Goal: Information Seeking & Learning: Find specific page/section

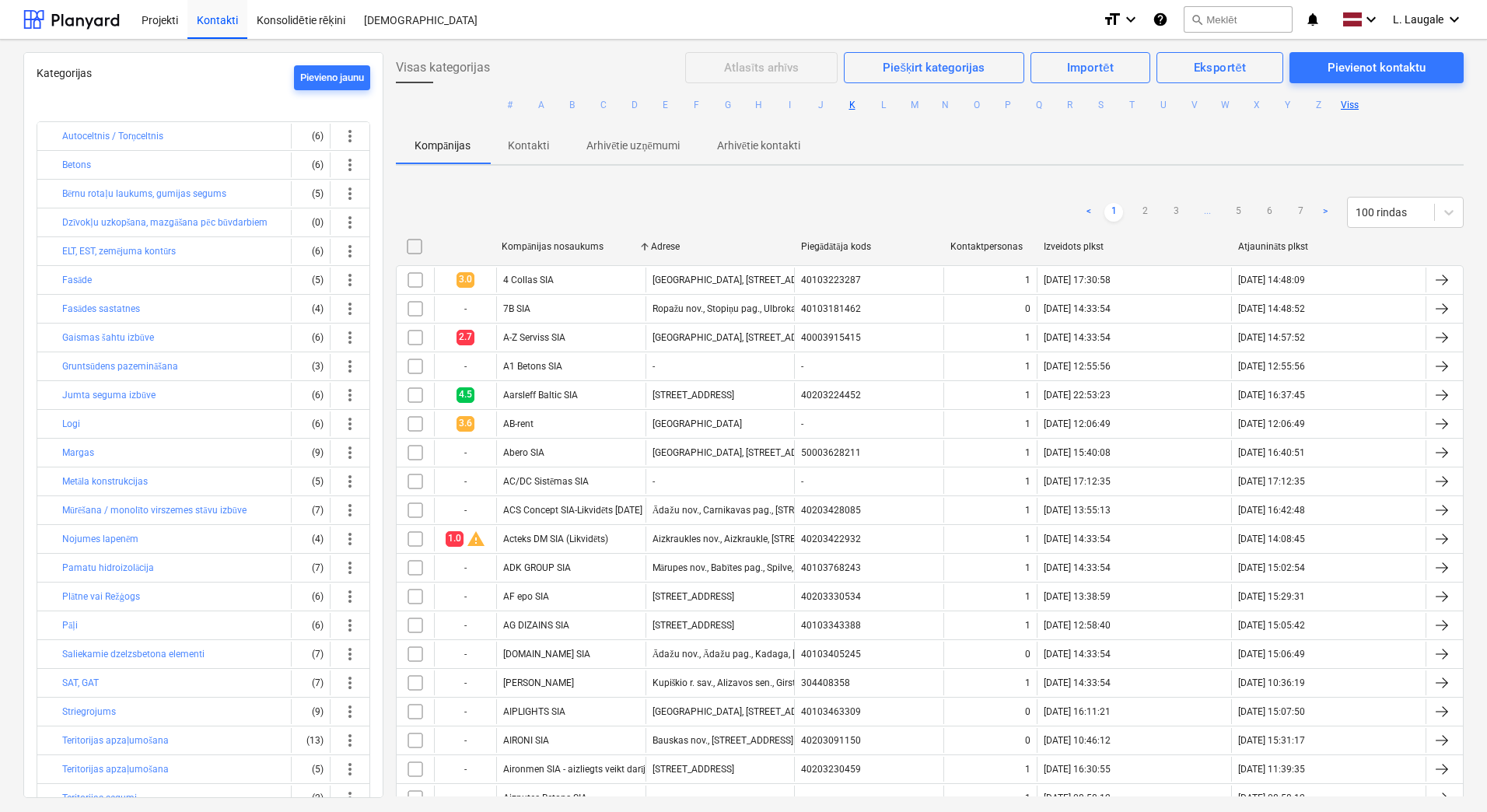
click at [843, 110] on button "K" at bounding box center [851, 104] width 18 height 18
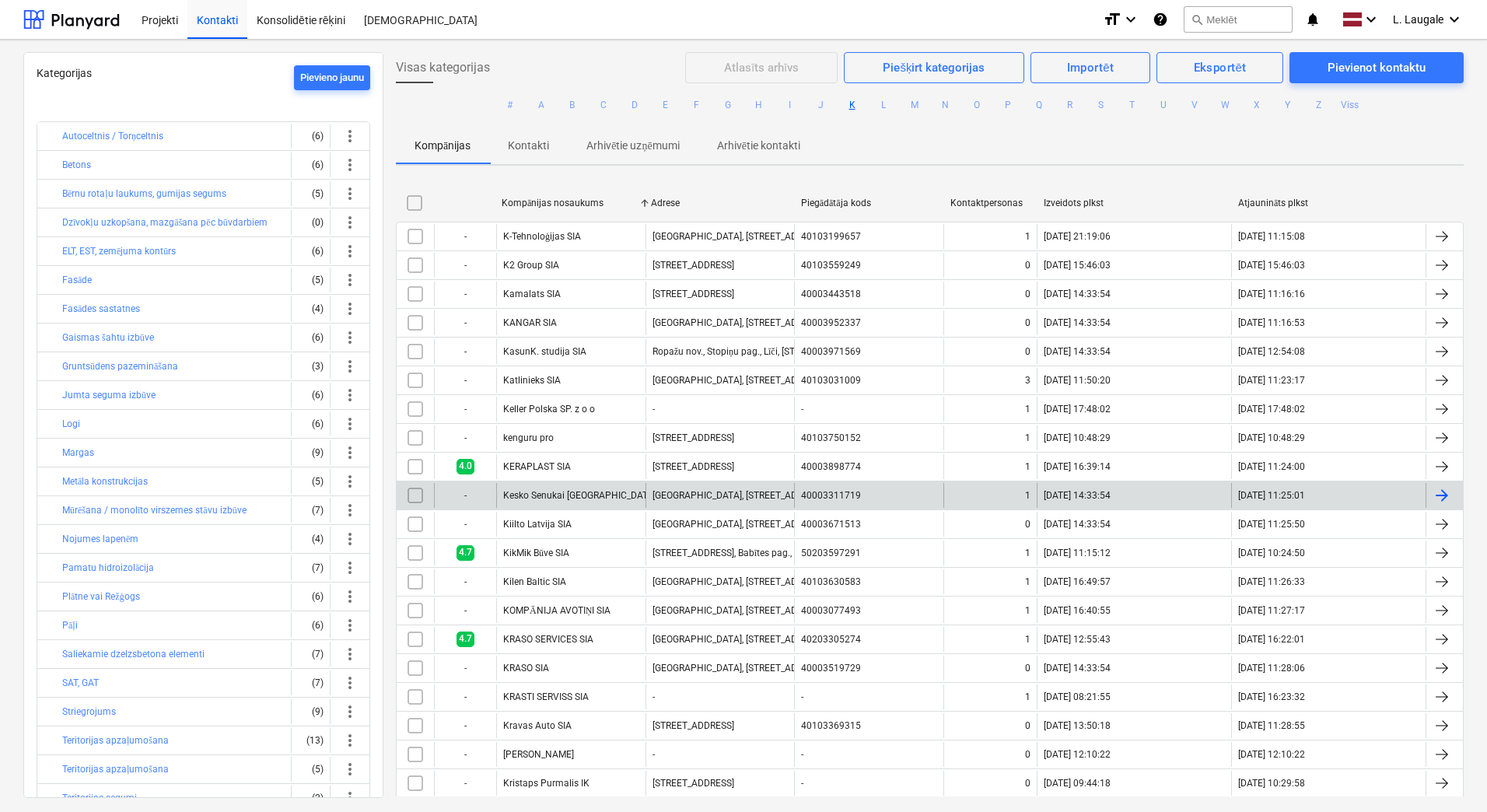
scroll to position [205, 0]
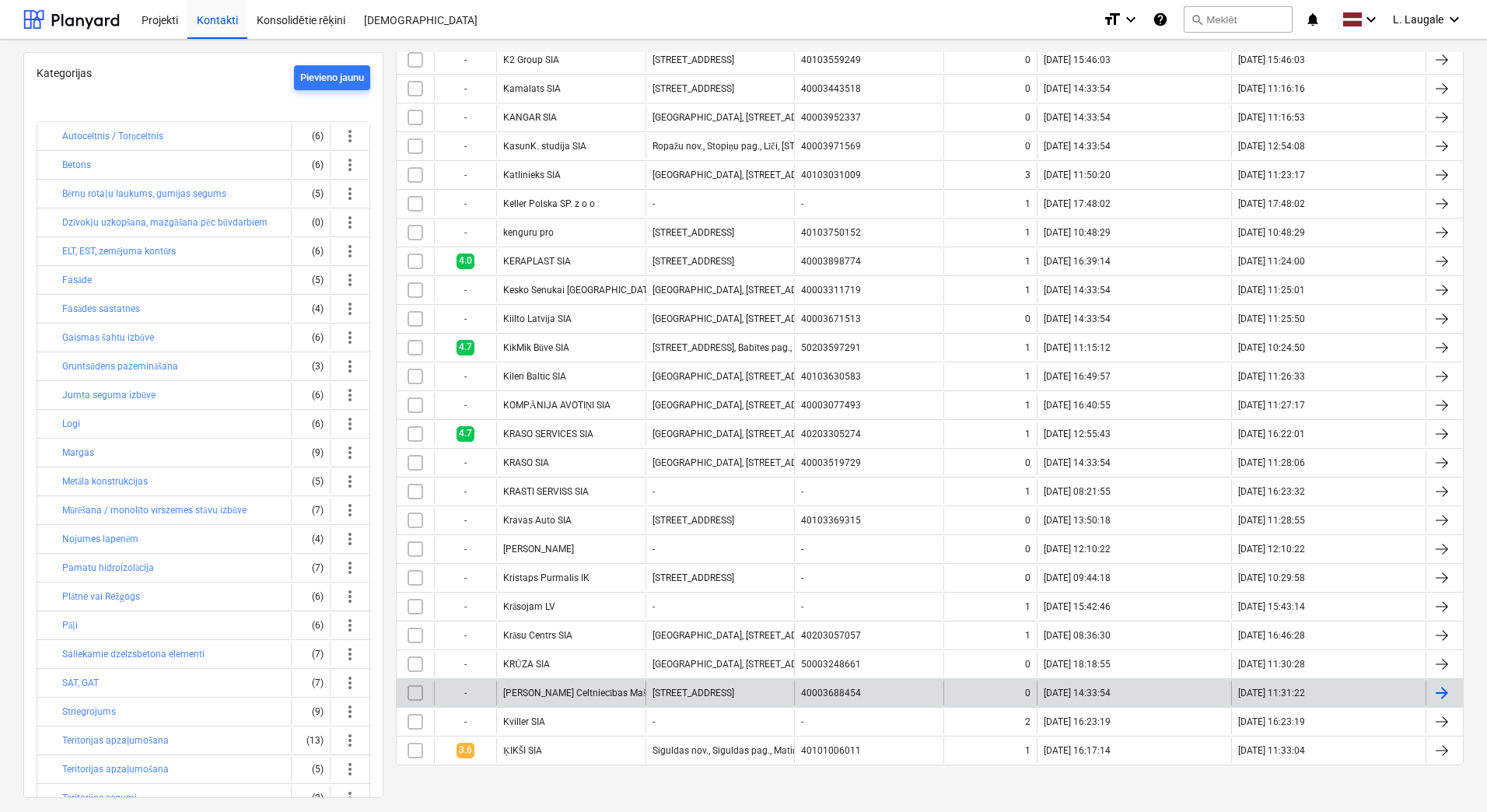
click at [614, 702] on div "[PERSON_NAME] Celtniecības Mašīnas [GEOGRAPHIC_DATA] SIA" at bounding box center [571, 692] width 150 height 25
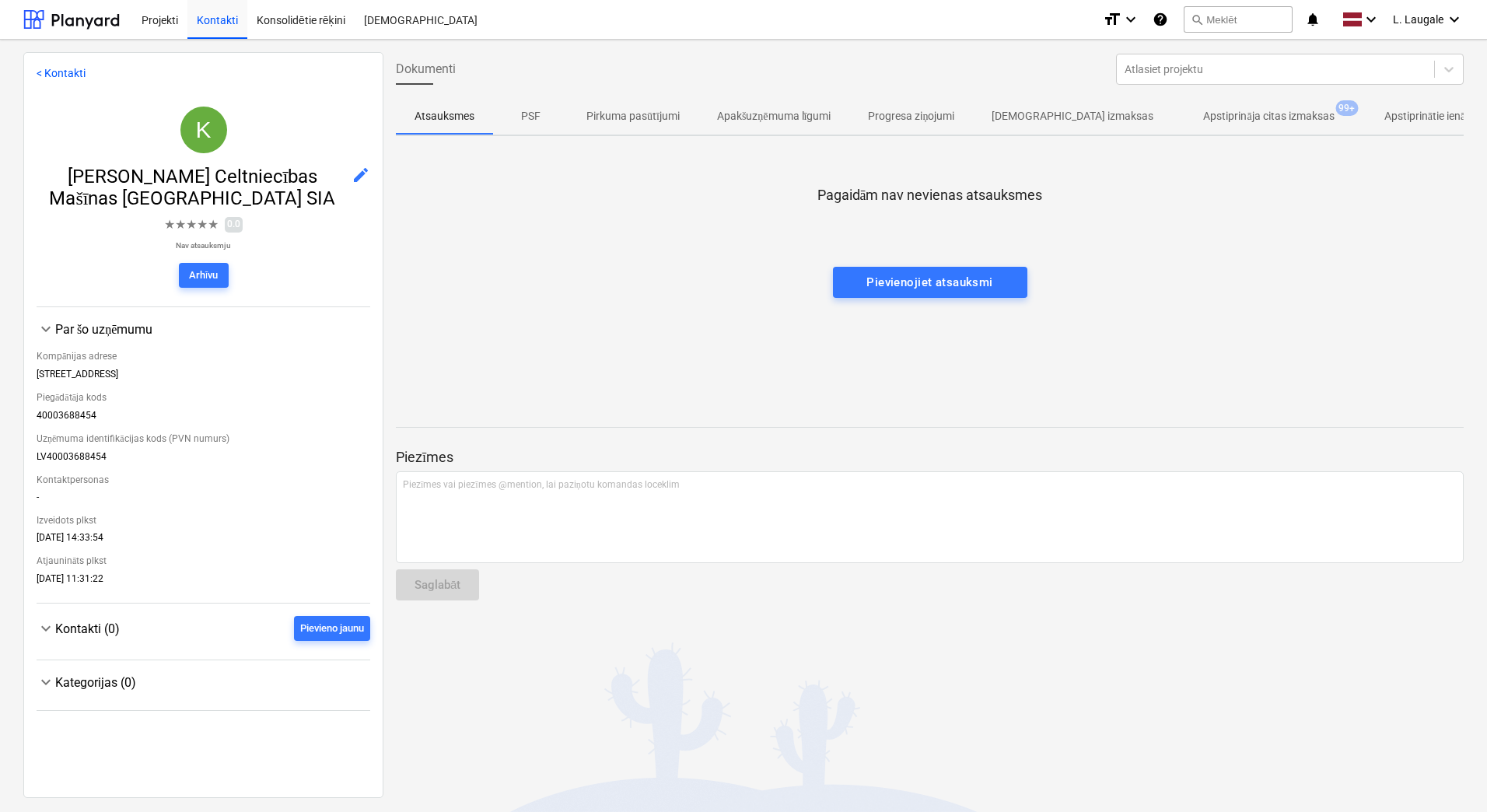
click at [1224, 120] on p "Apstiprināja citas izmaksas" at bounding box center [1268, 116] width 130 height 17
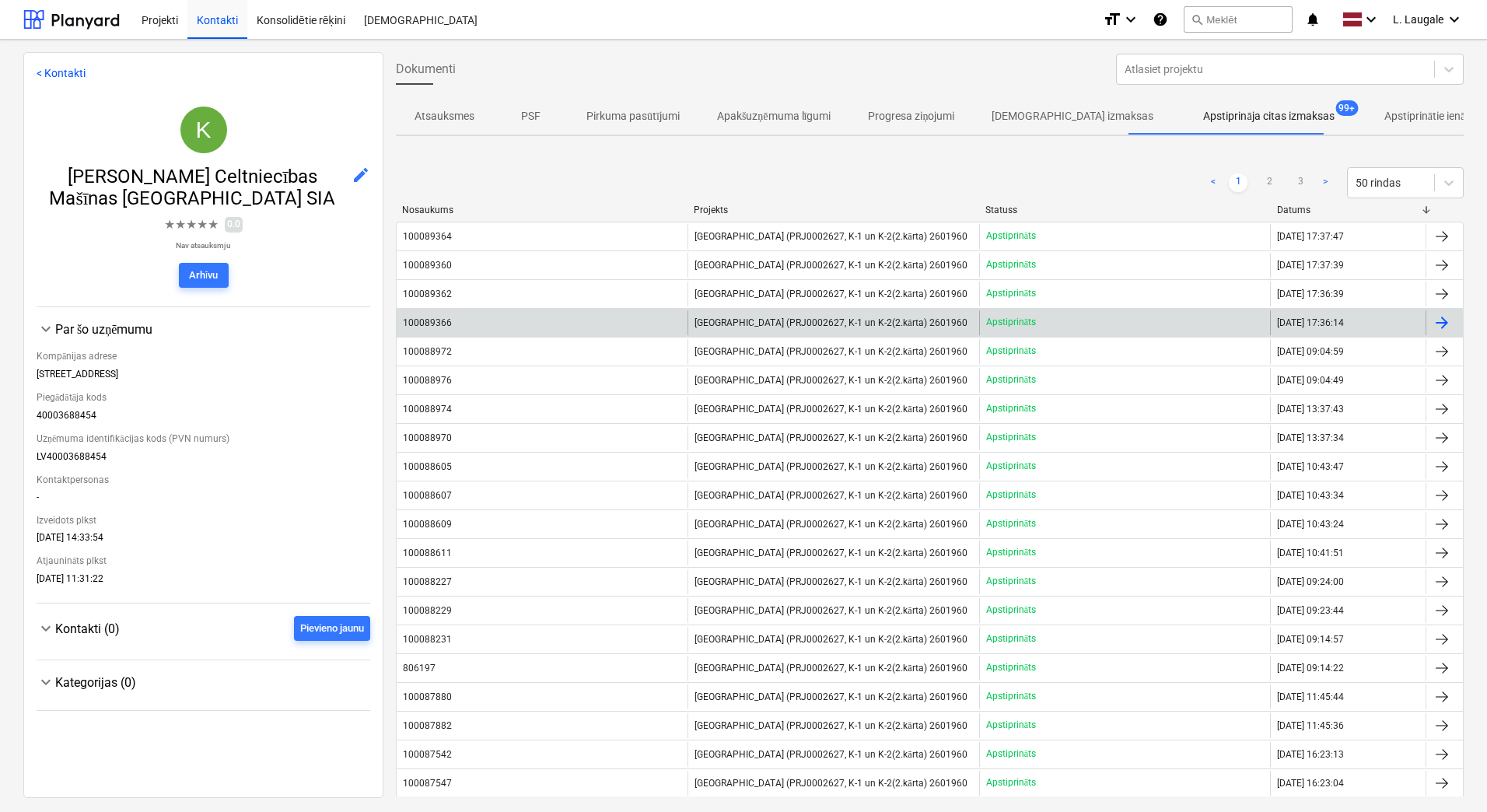
click at [498, 327] on div "100089366" at bounding box center [542, 323] width 290 height 25
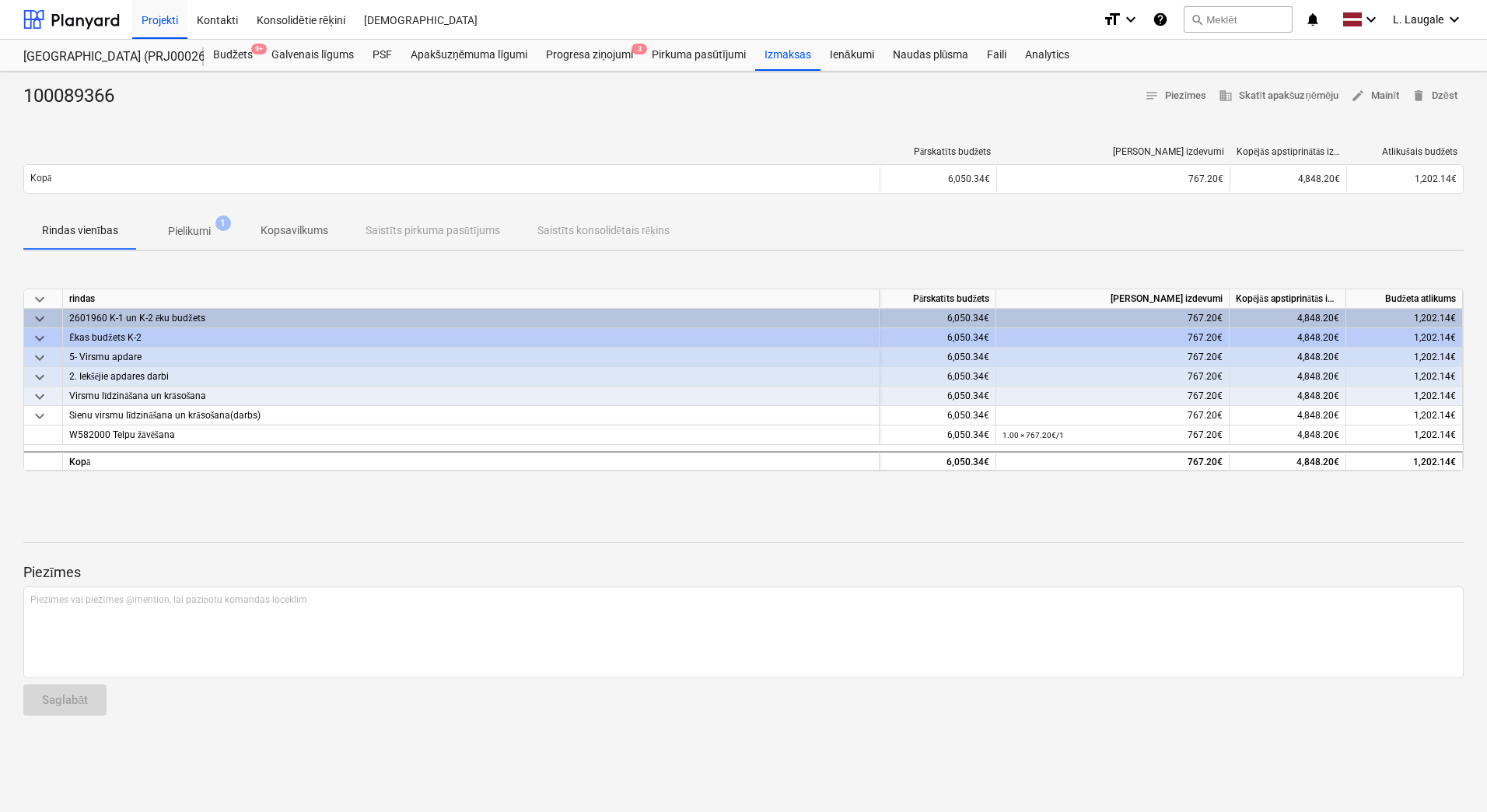
click at [210, 249] on div "Rindas vienības Pielikumi 1 Kopsavilkums Saistīts pirkuma pasūtījums Saistīts k…" at bounding box center [744, 231] width 1440 height 39
click at [207, 230] on p "Pielikumi" at bounding box center [189, 231] width 43 height 17
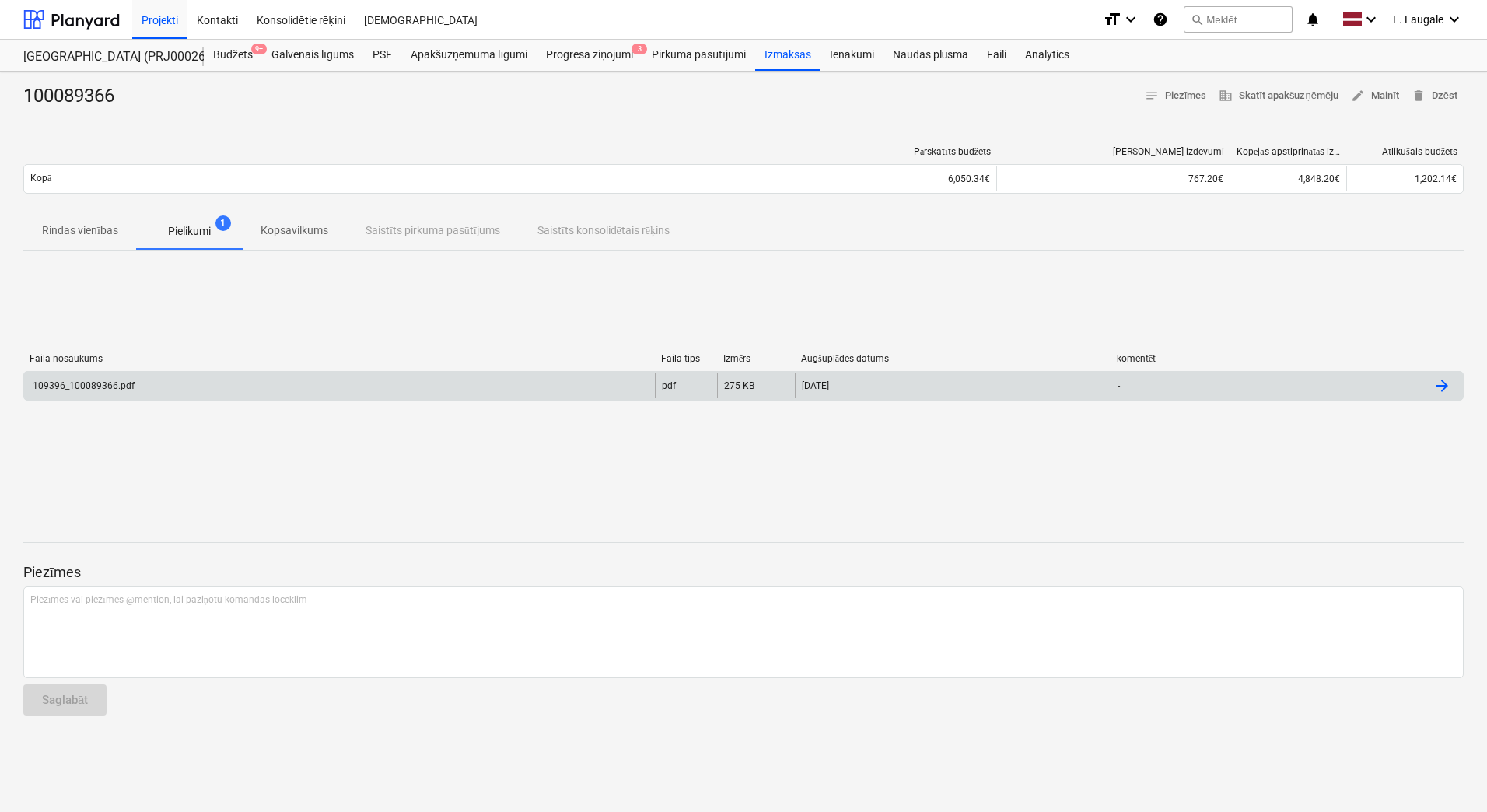
click at [264, 393] on div "109396_100089366.pdf" at bounding box center [339, 385] width 630 height 25
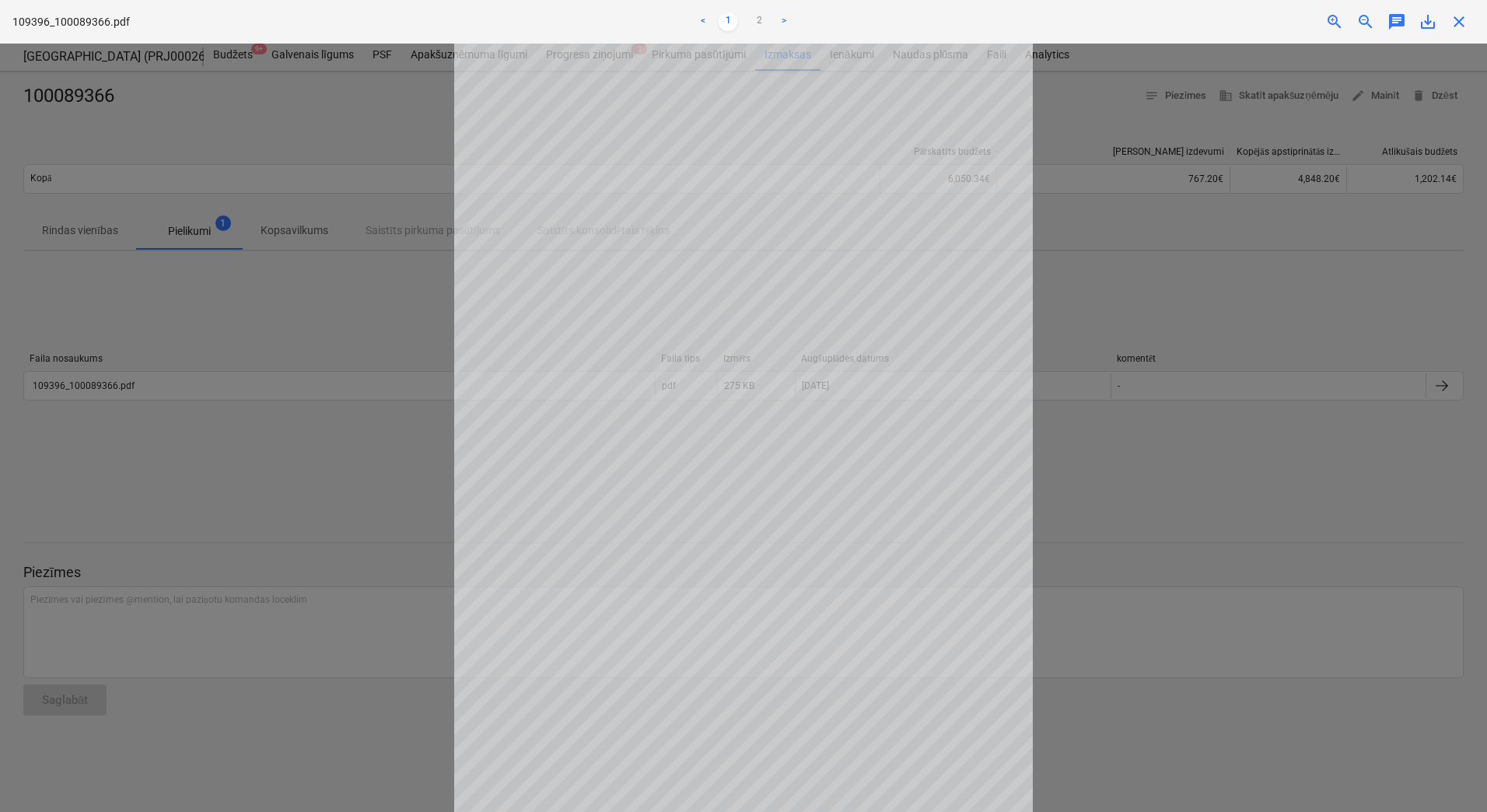
scroll to position [53, 0]
click at [755, 23] on link "2" at bounding box center [758, 21] width 18 height 18
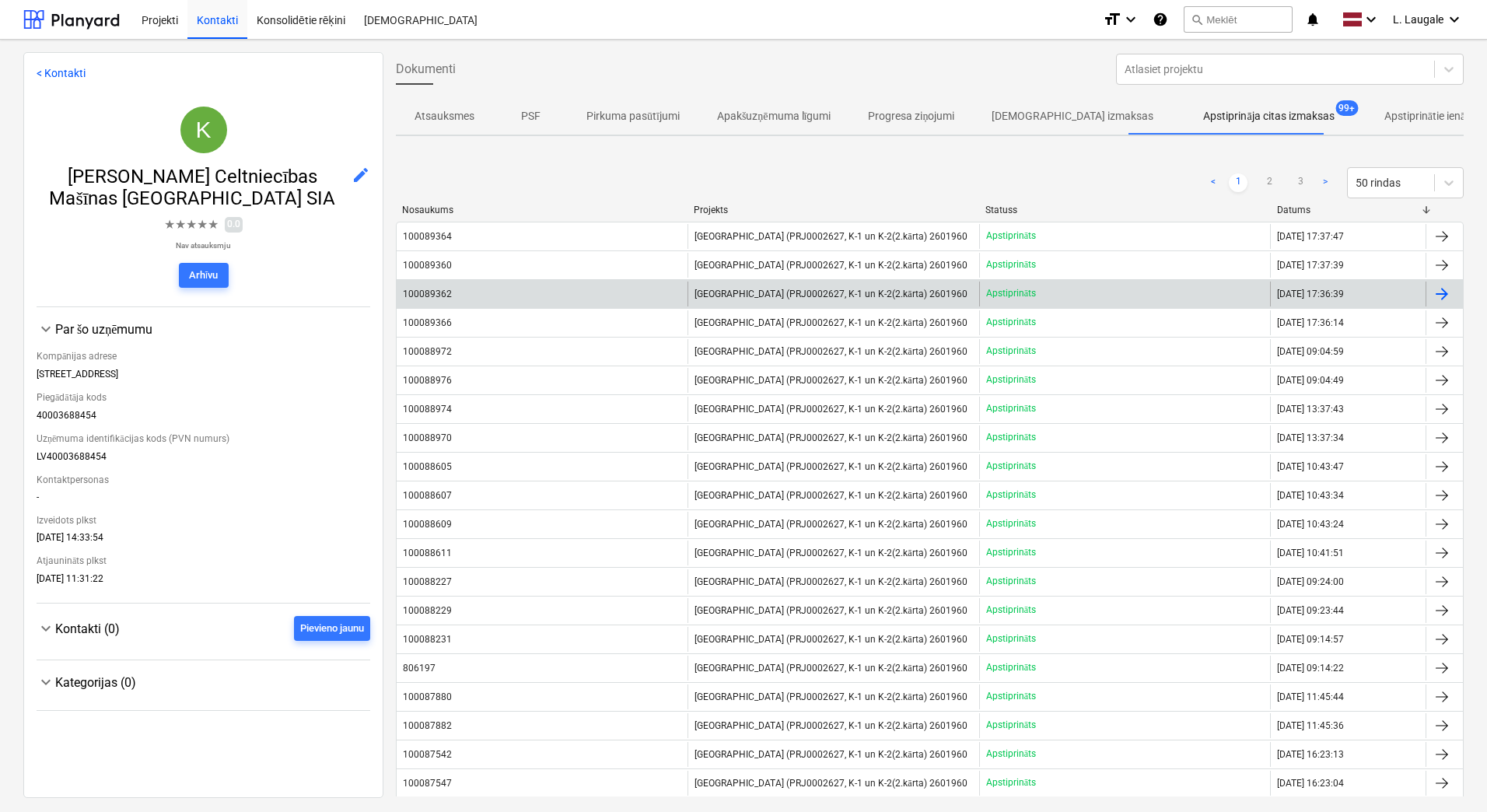
click at [496, 285] on div "100089362" at bounding box center [542, 294] width 290 height 25
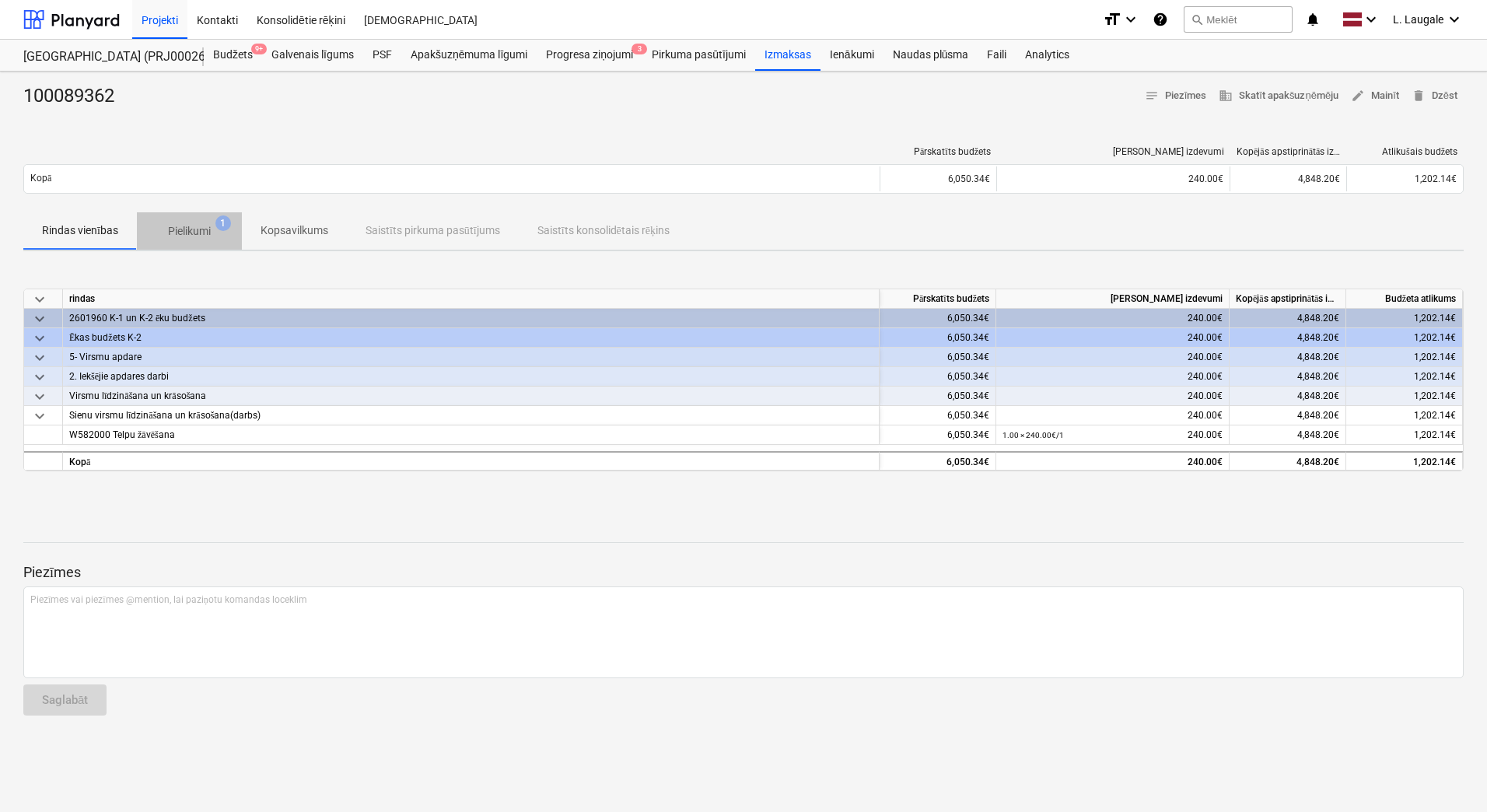
click at [200, 224] on p "Pielikumi" at bounding box center [189, 231] width 43 height 17
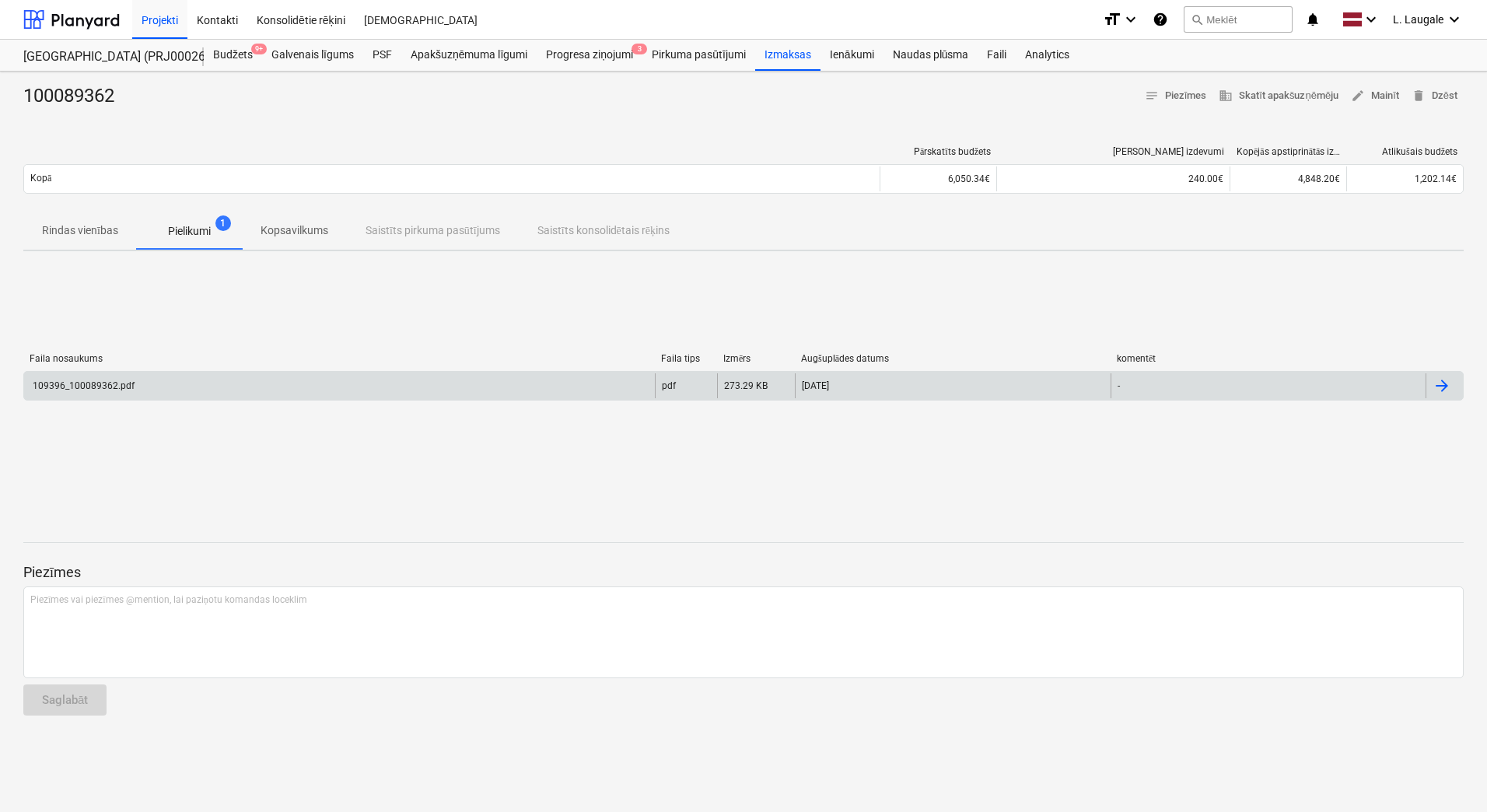
click at [198, 389] on div "109396_100089362.pdf" at bounding box center [339, 385] width 630 height 25
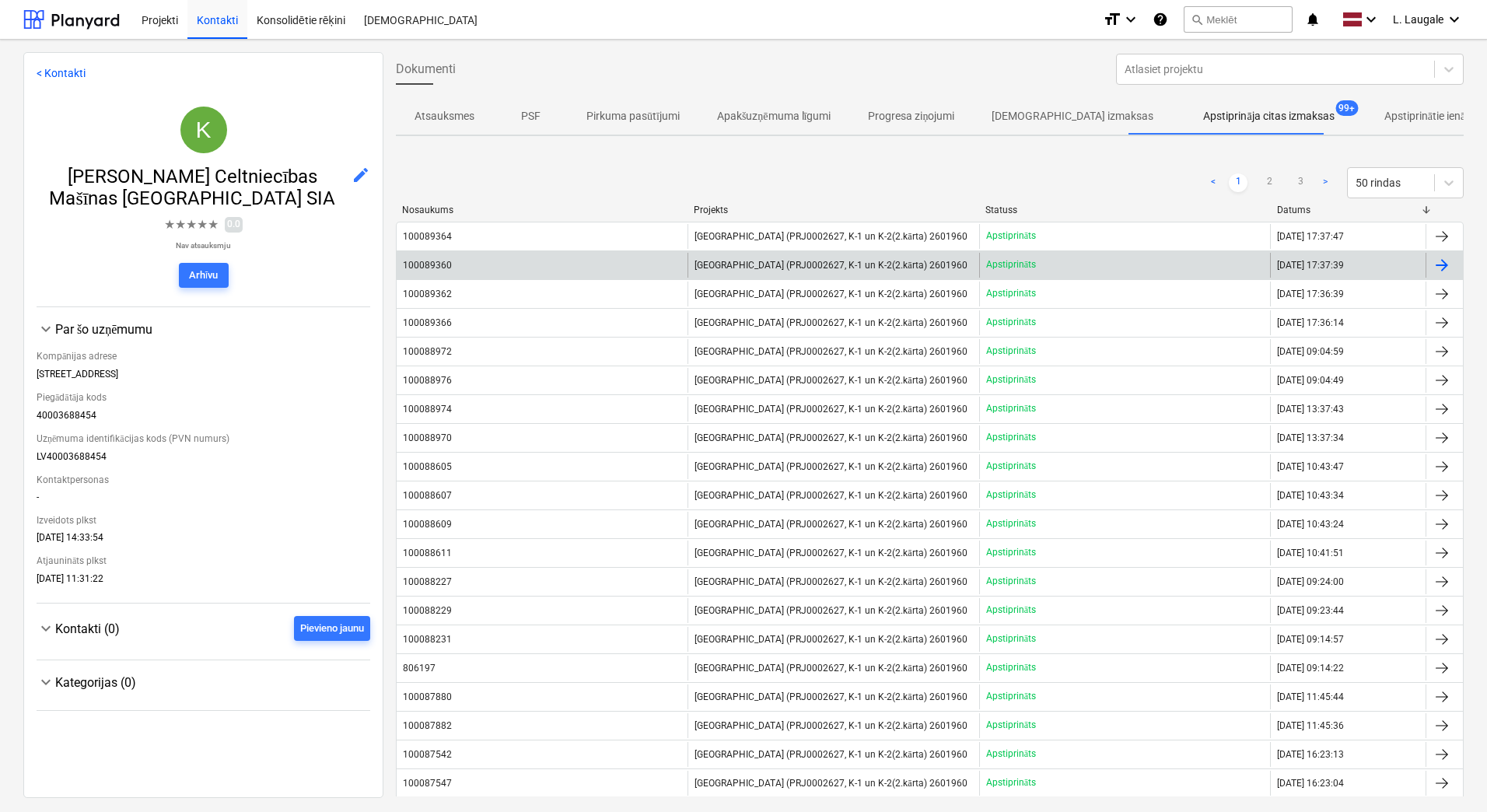
click at [592, 276] on div "100089360" at bounding box center [542, 265] width 290 height 25
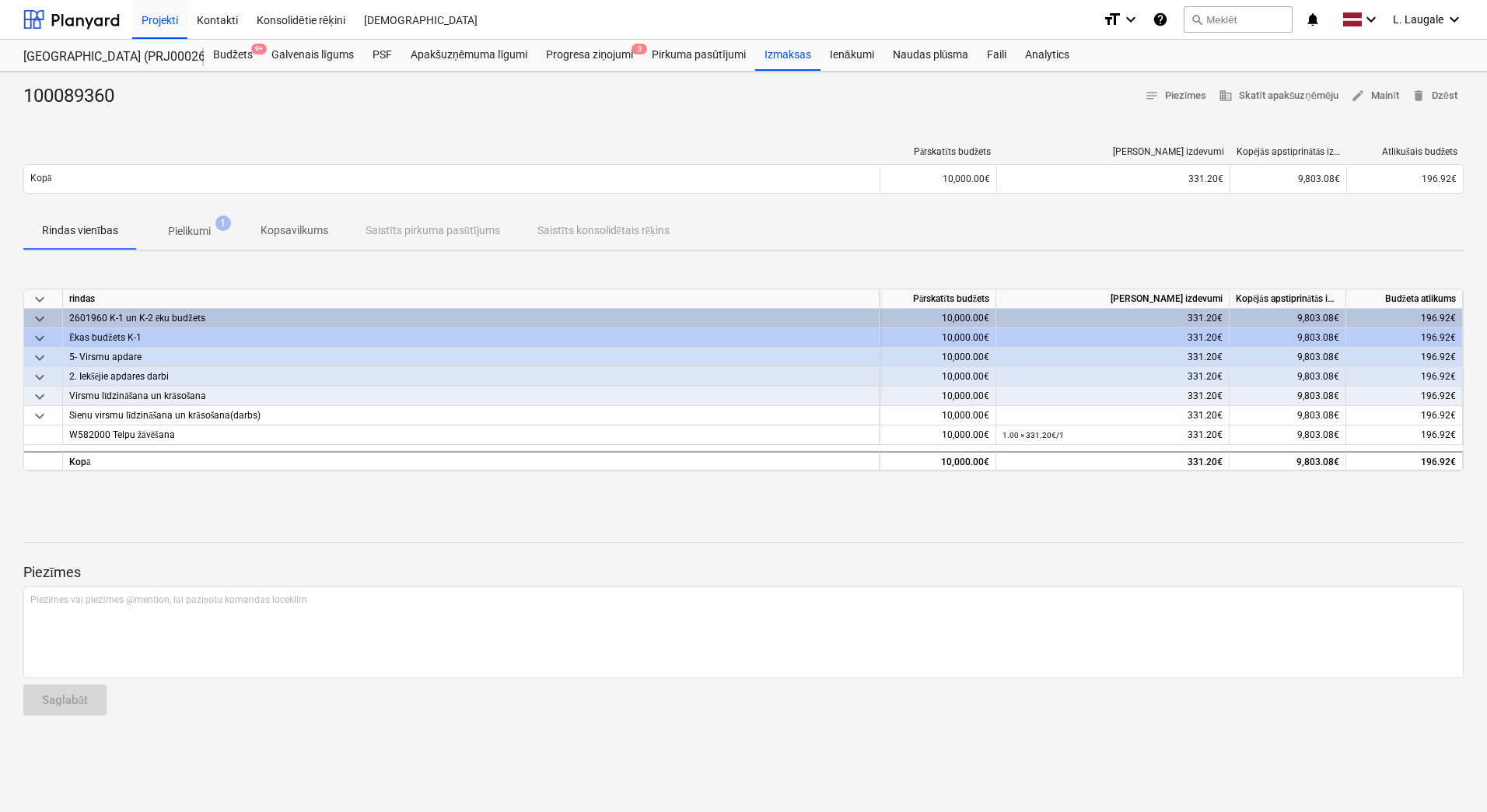
click at [179, 119] on div at bounding box center [744, 115] width 1440 height 12
click at [204, 227] on p "Pielikumi" at bounding box center [189, 231] width 43 height 17
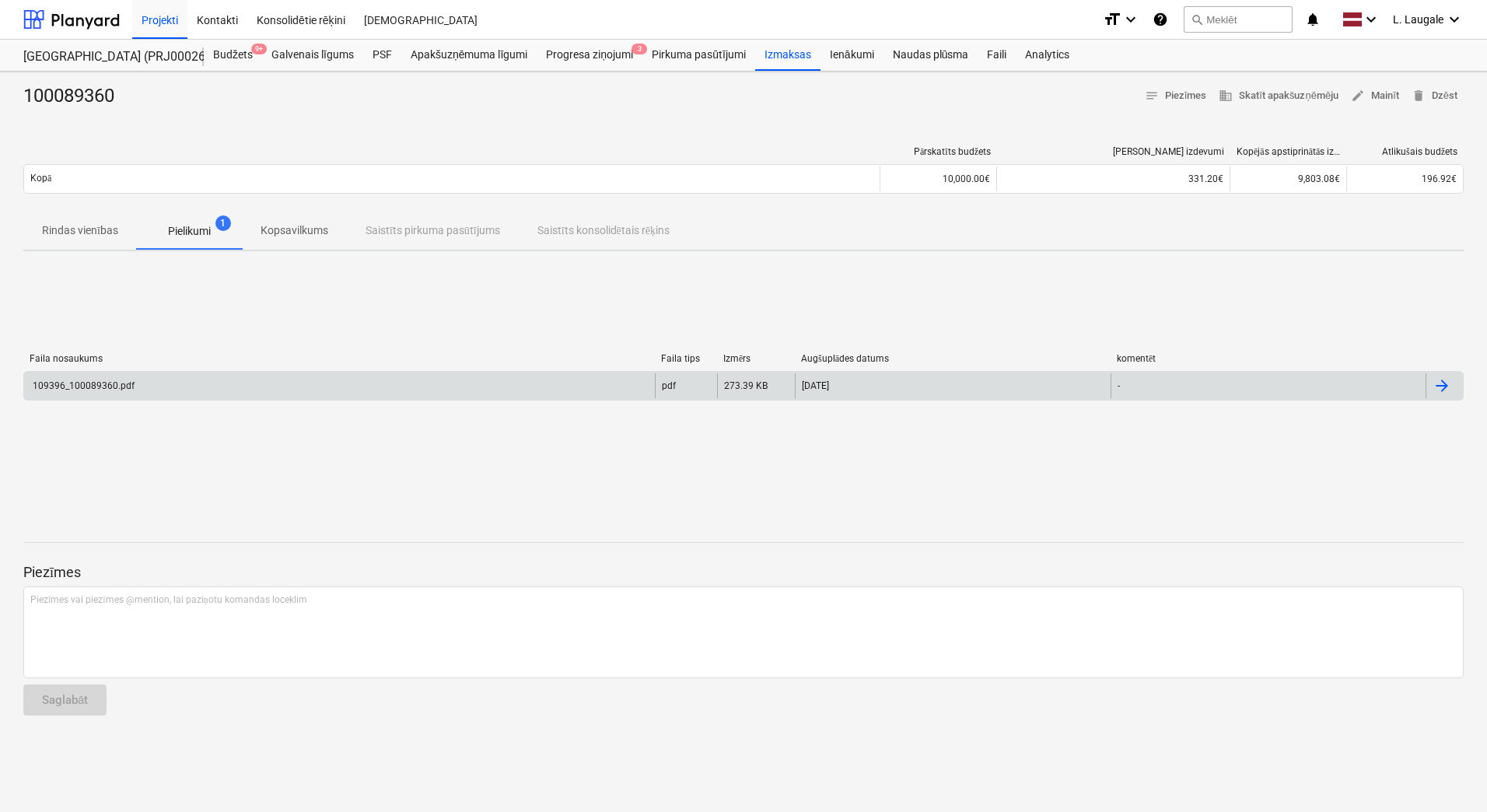
click at [204, 385] on div "109396_100089360.pdf" at bounding box center [339, 385] width 630 height 25
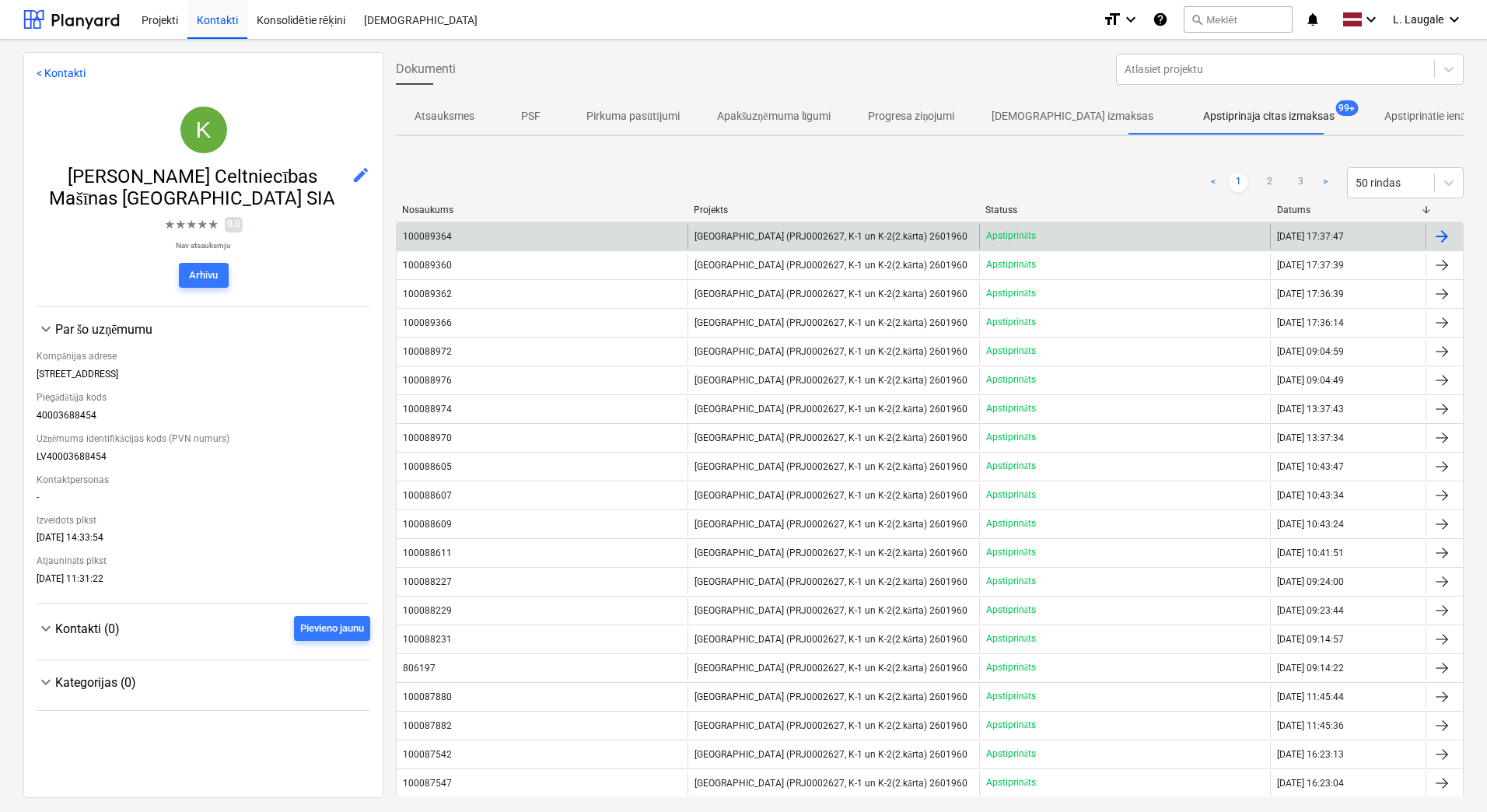
click at [426, 235] on div "100089364" at bounding box center [427, 236] width 49 height 11
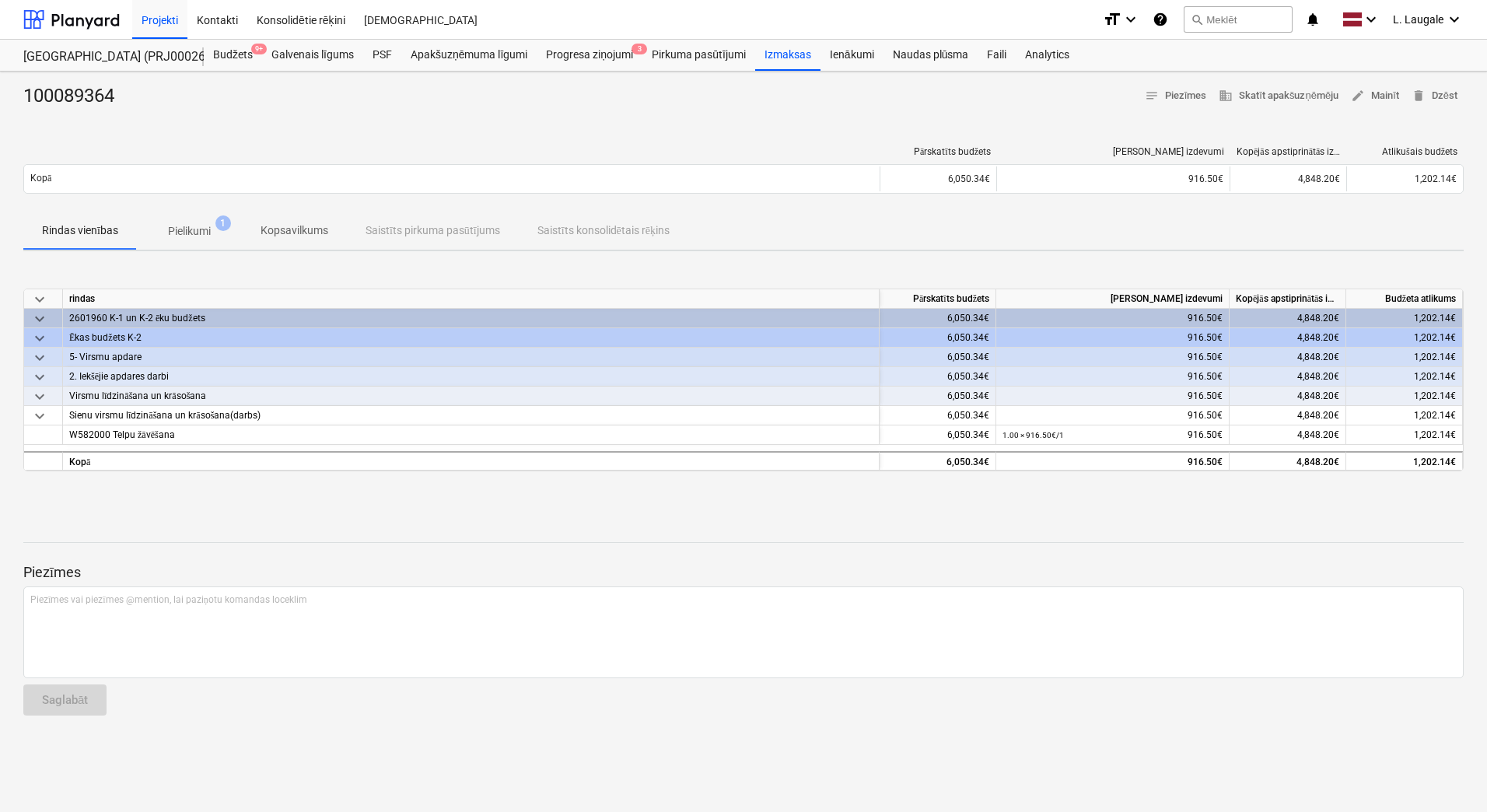
click at [195, 231] on p "Pielikumi" at bounding box center [189, 231] width 43 height 17
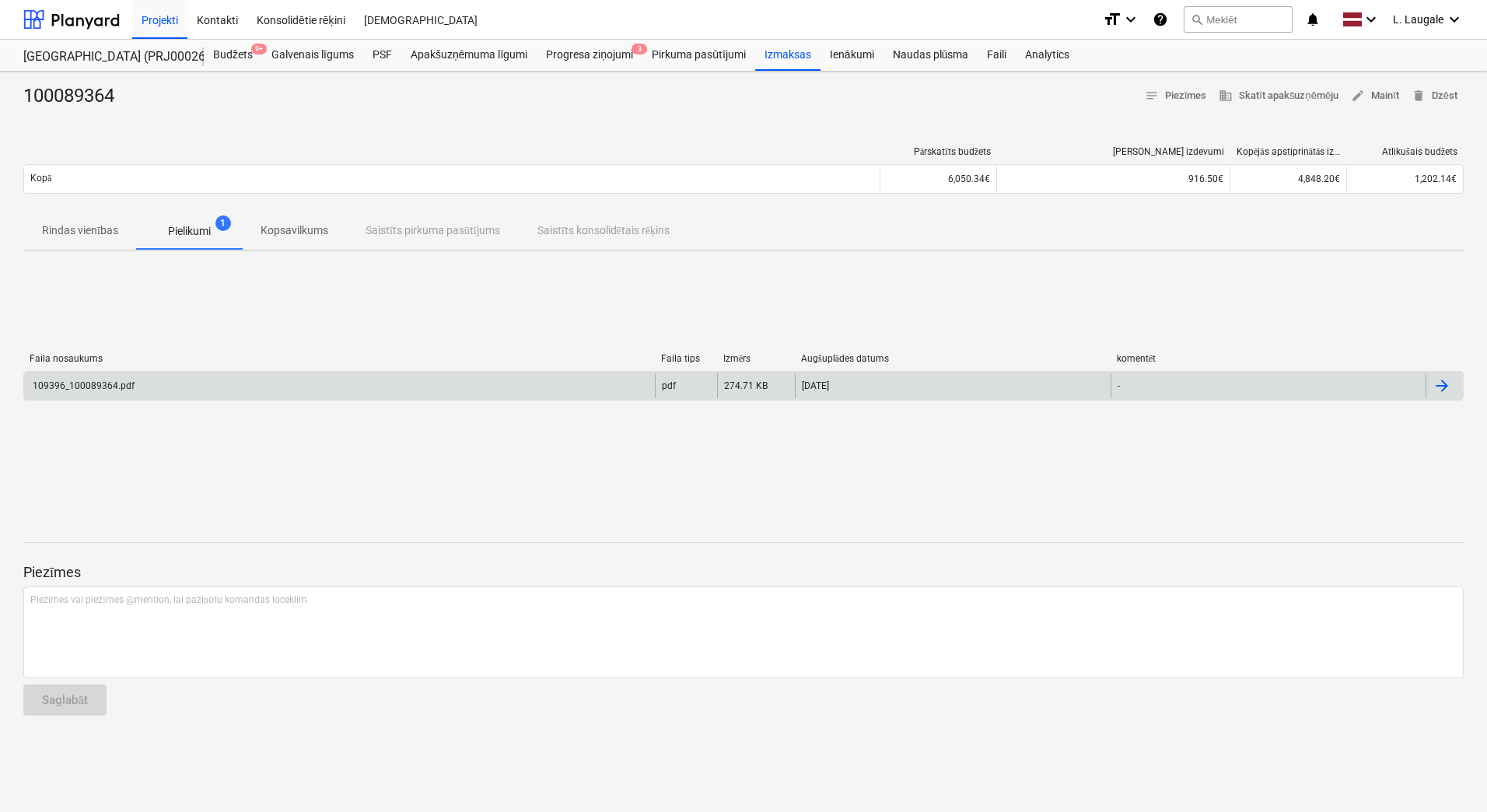
click at [195, 373] on div "109396_100089364.pdf" at bounding box center [339, 385] width 630 height 25
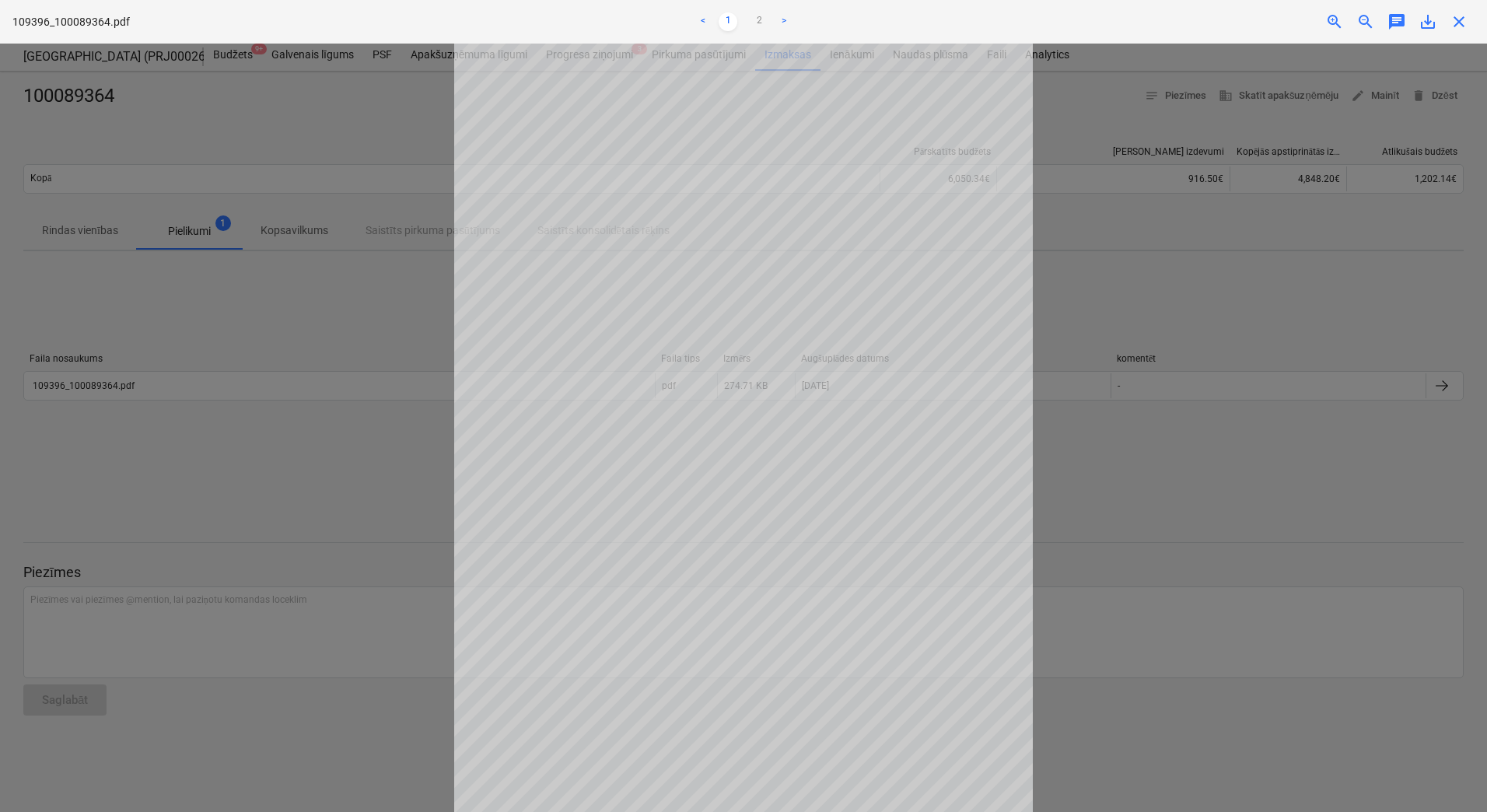
scroll to position [53, 0]
click at [758, 19] on link "2" at bounding box center [758, 21] width 18 height 18
click at [732, 29] on link "1" at bounding box center [727, 21] width 18 height 18
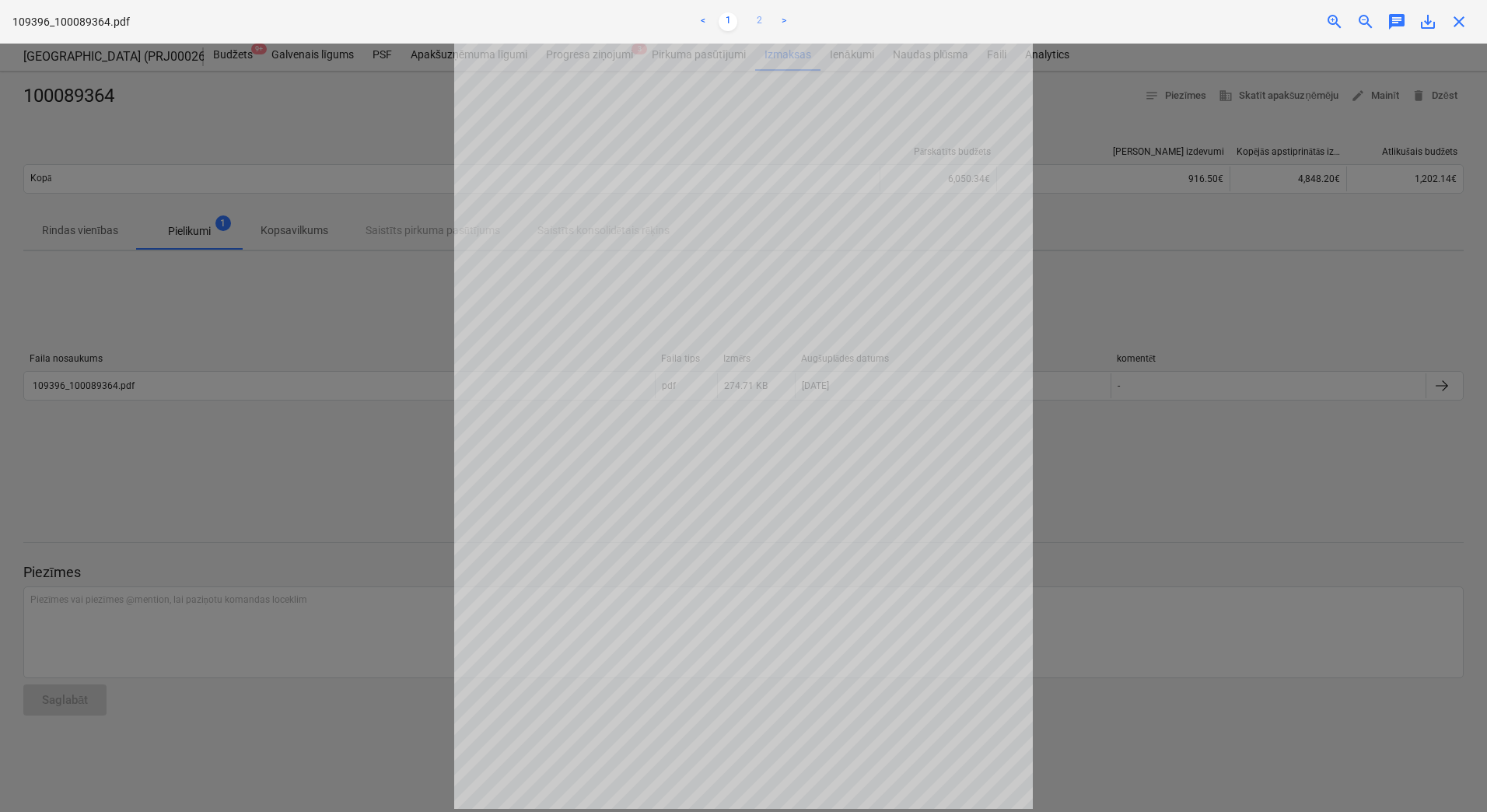
click at [756, 17] on link "2" at bounding box center [758, 21] width 18 height 18
click at [732, 24] on link "1" at bounding box center [727, 21] width 18 height 18
click at [1467, 21] on span "close" at bounding box center [1458, 21] width 18 height 18
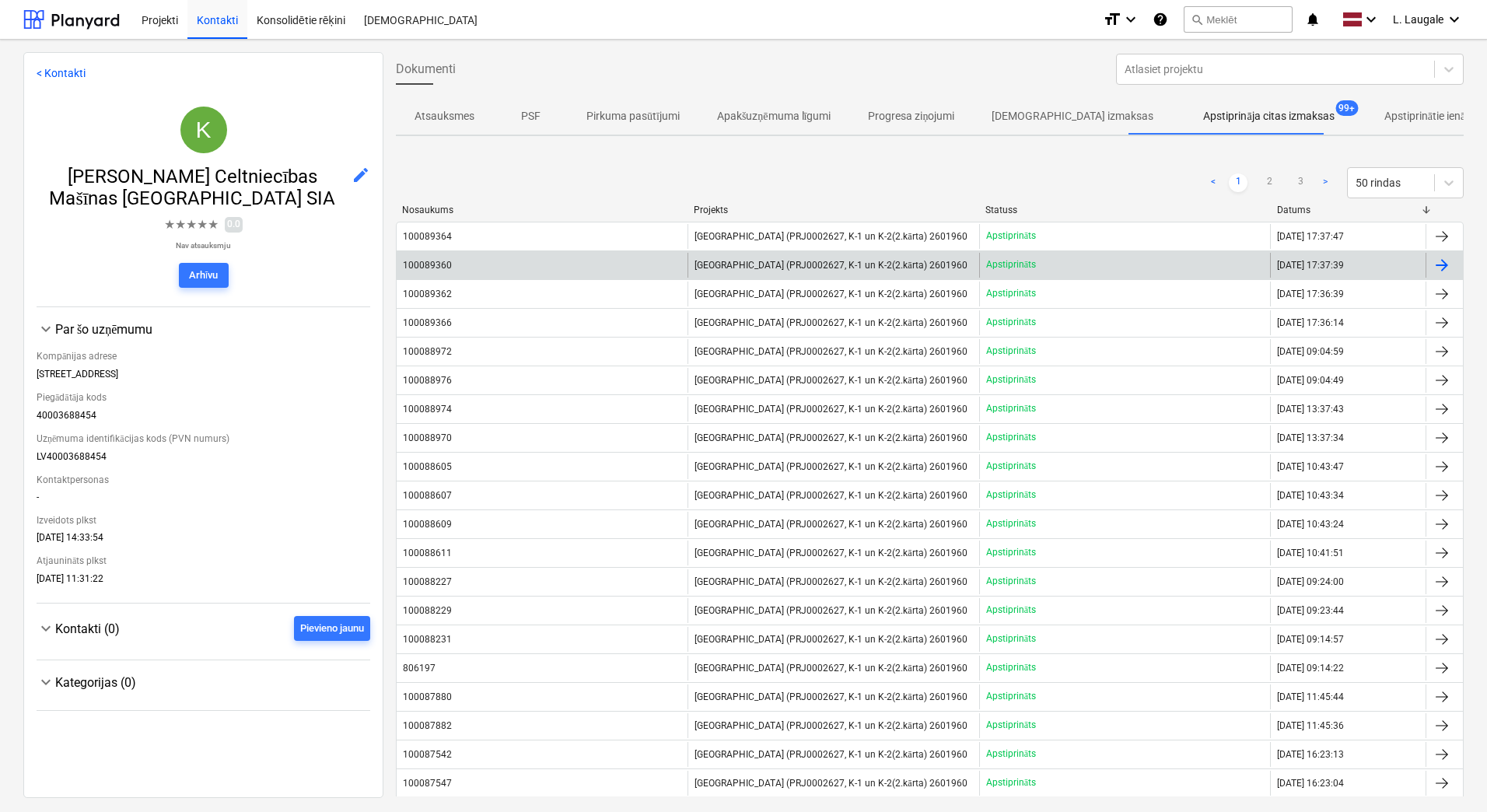
click at [450, 268] on div "100089360" at bounding box center [429, 265] width 52 height 11
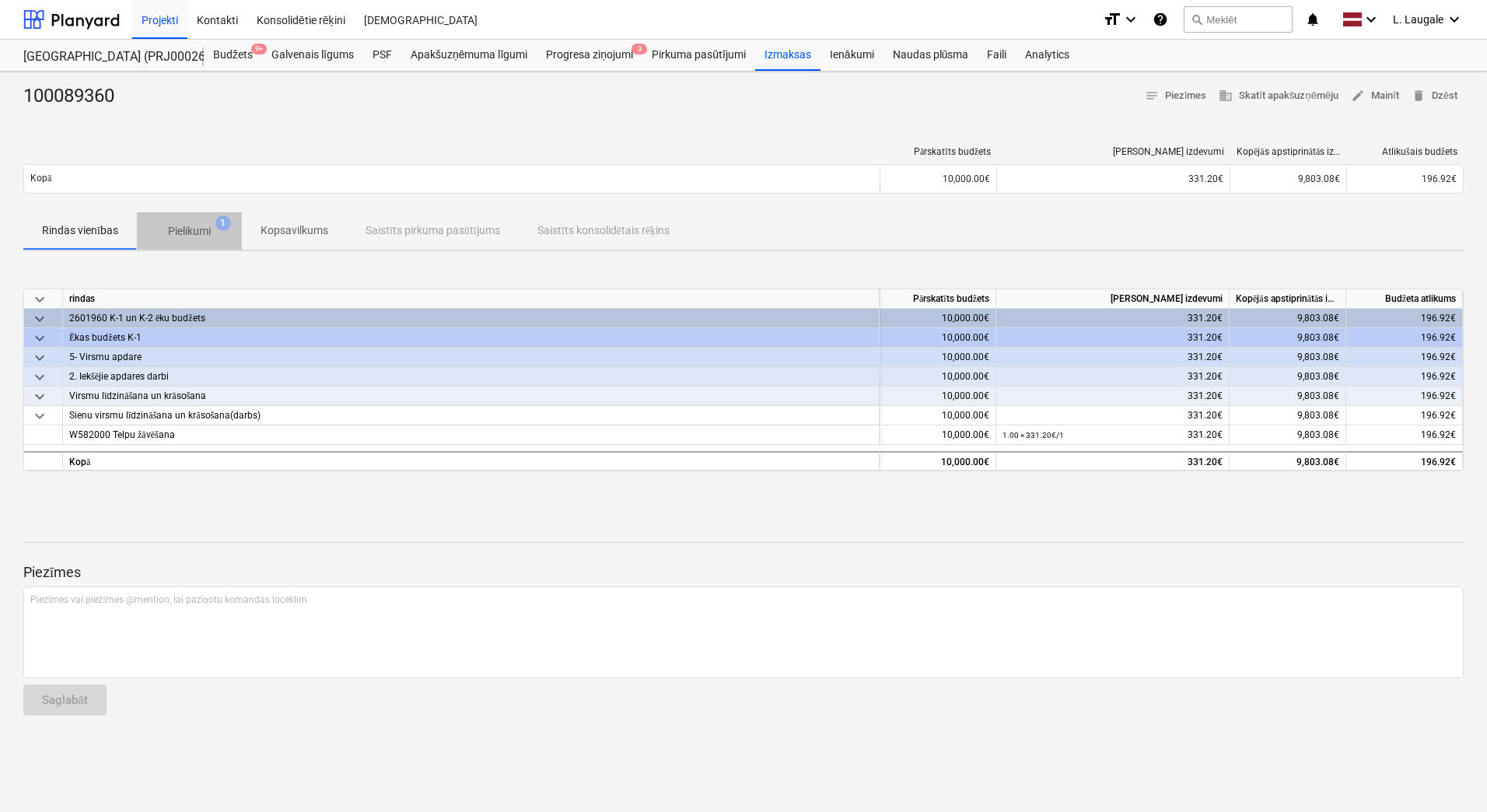
click at [195, 224] on p "Pielikumi" at bounding box center [189, 231] width 43 height 17
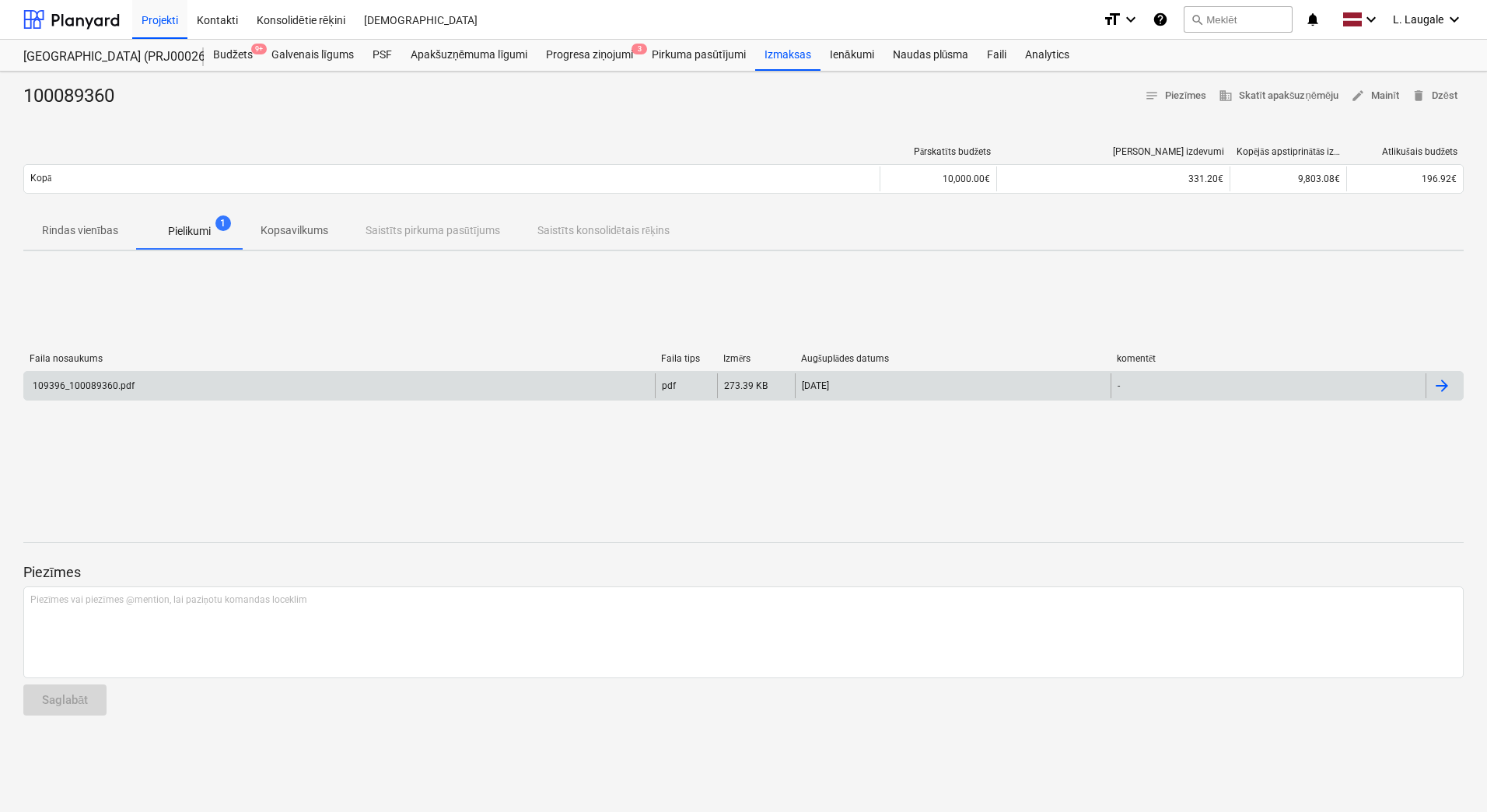
click at [293, 373] on div "109396_100089360.pdf" at bounding box center [339, 385] width 630 height 25
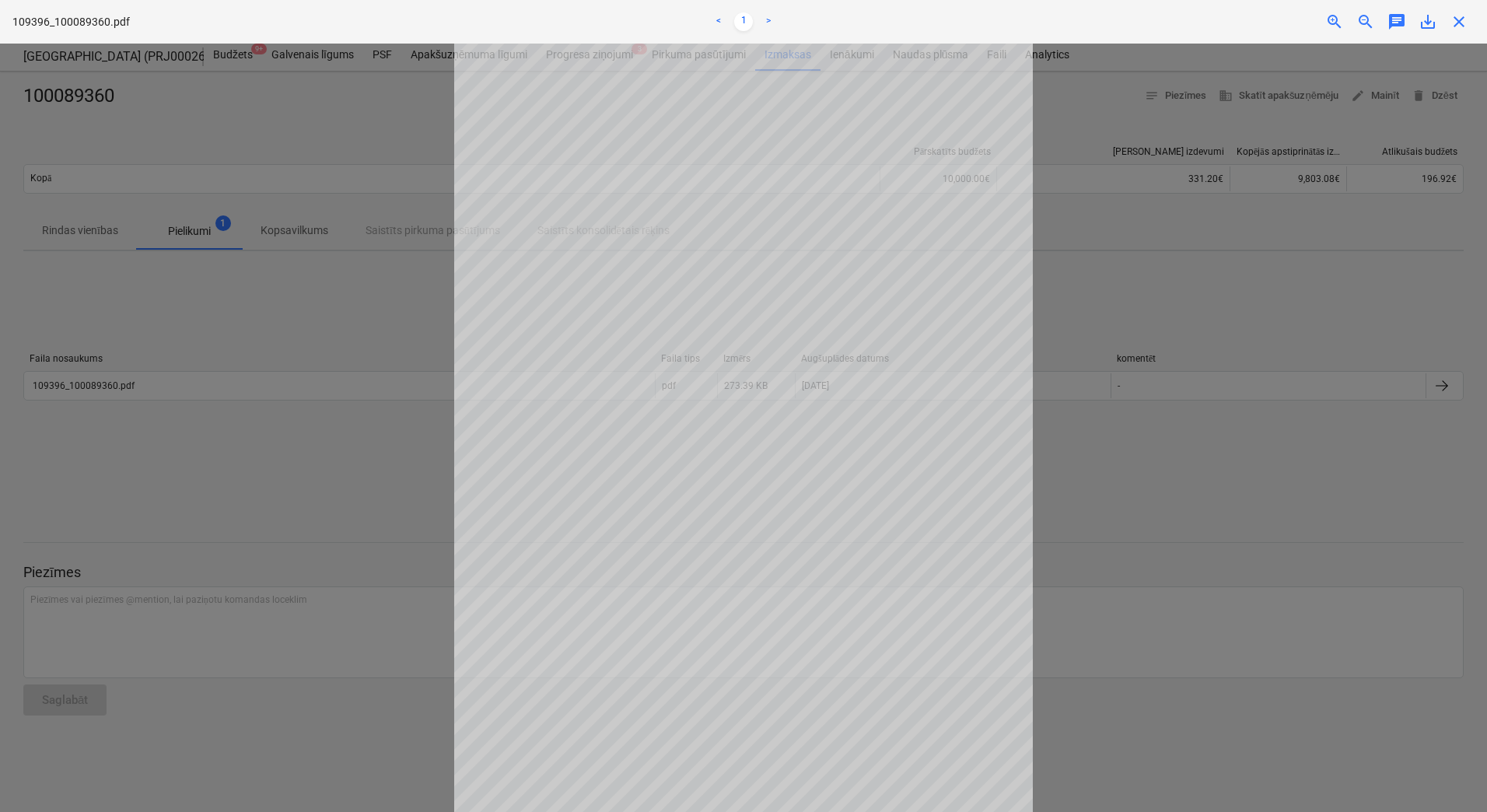
scroll to position [53, 0]
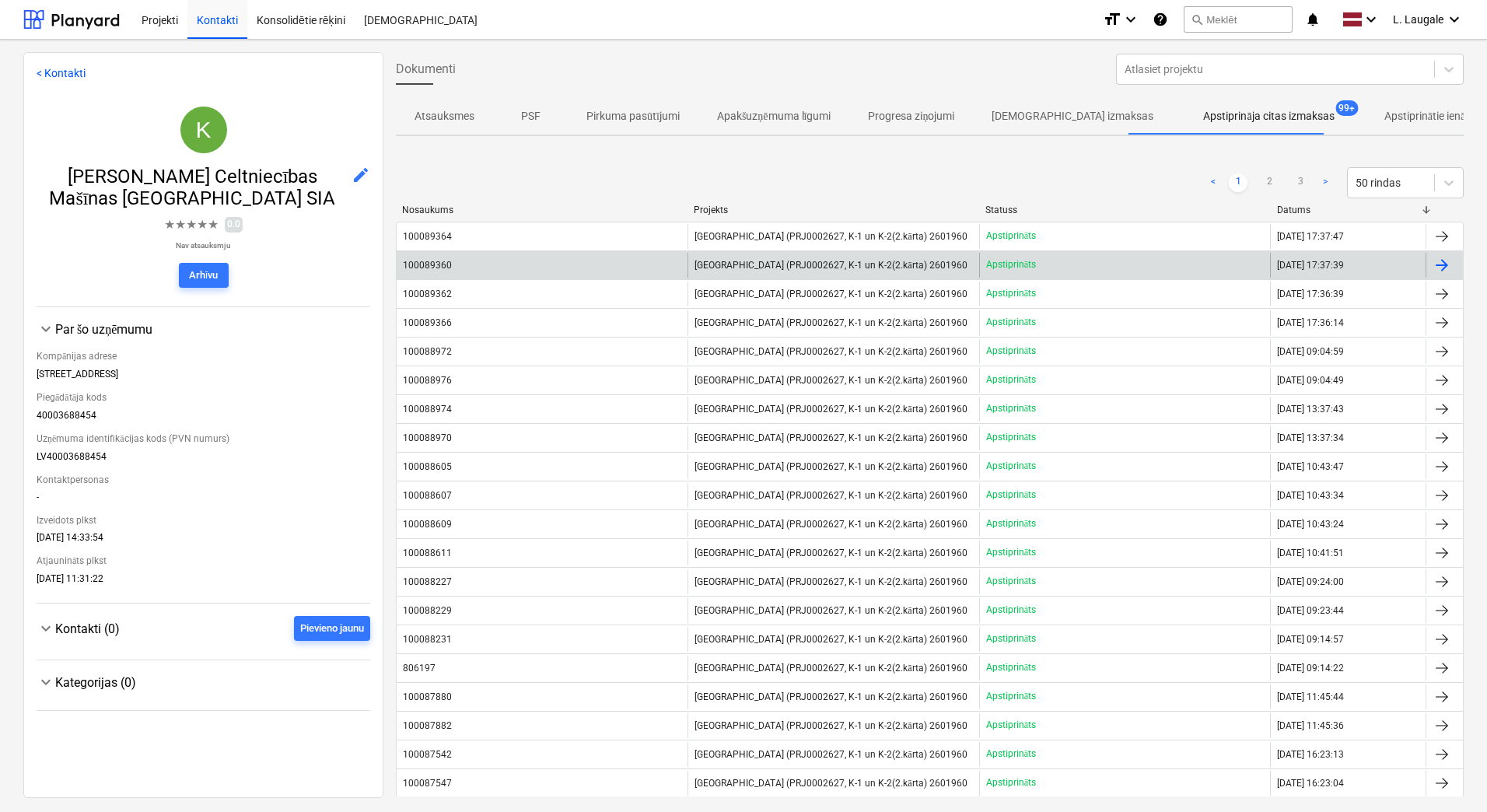
click at [497, 258] on div "100089360" at bounding box center [542, 265] width 290 height 25
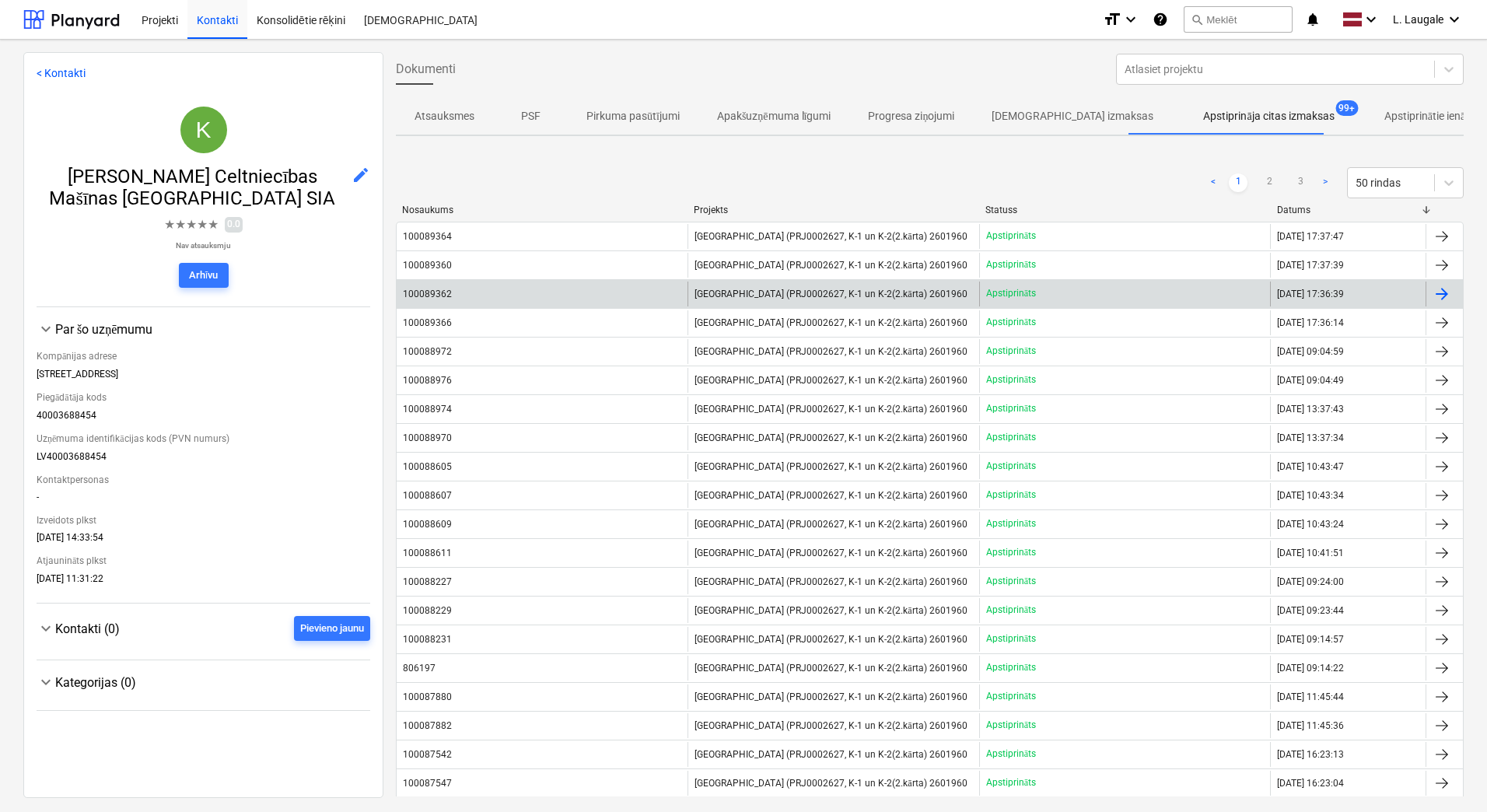
click at [532, 298] on div "100089362" at bounding box center [542, 294] width 290 height 25
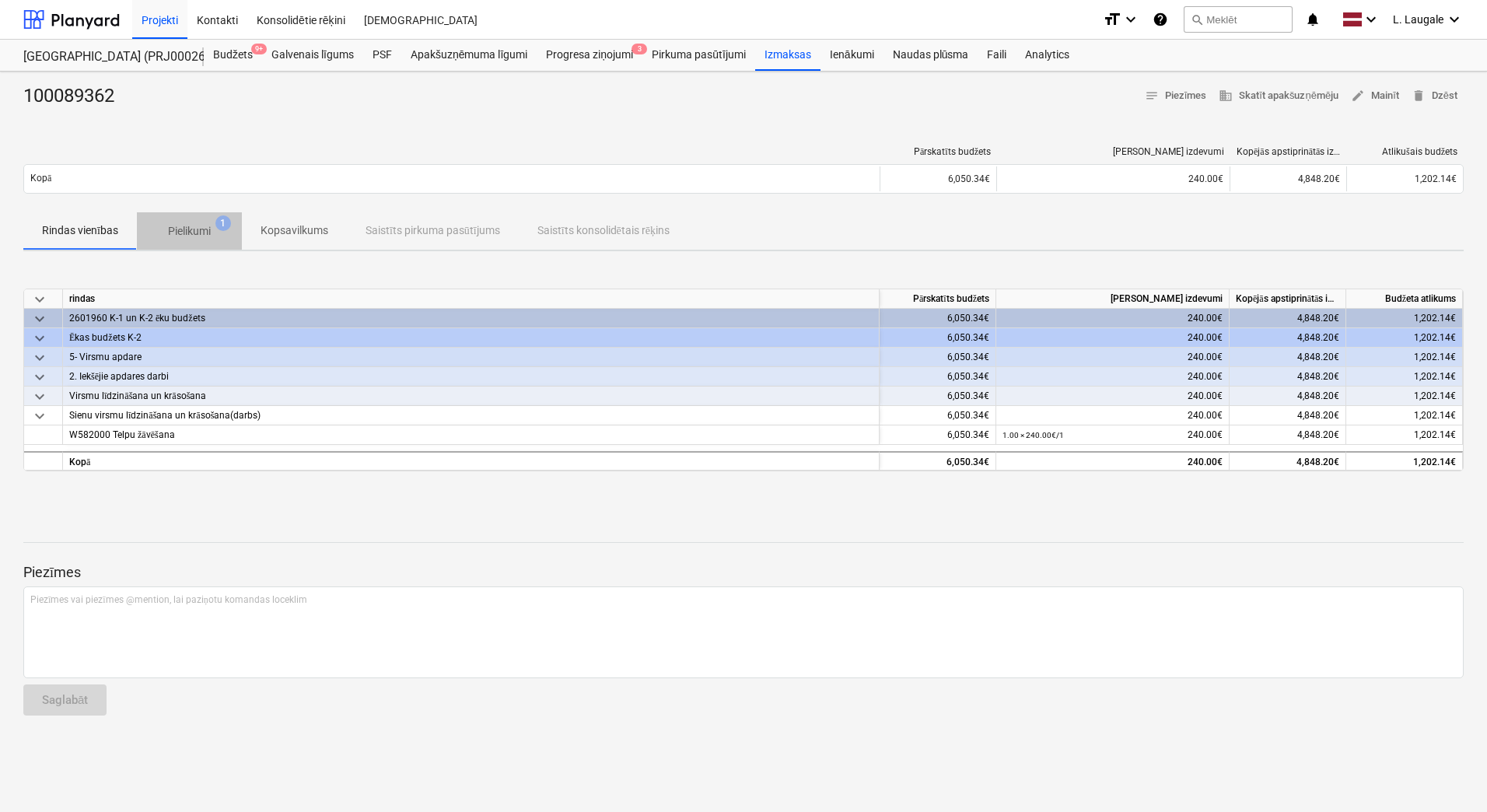
click at [214, 231] on span "Pielikumi 1" at bounding box center [190, 231] width 68 height 17
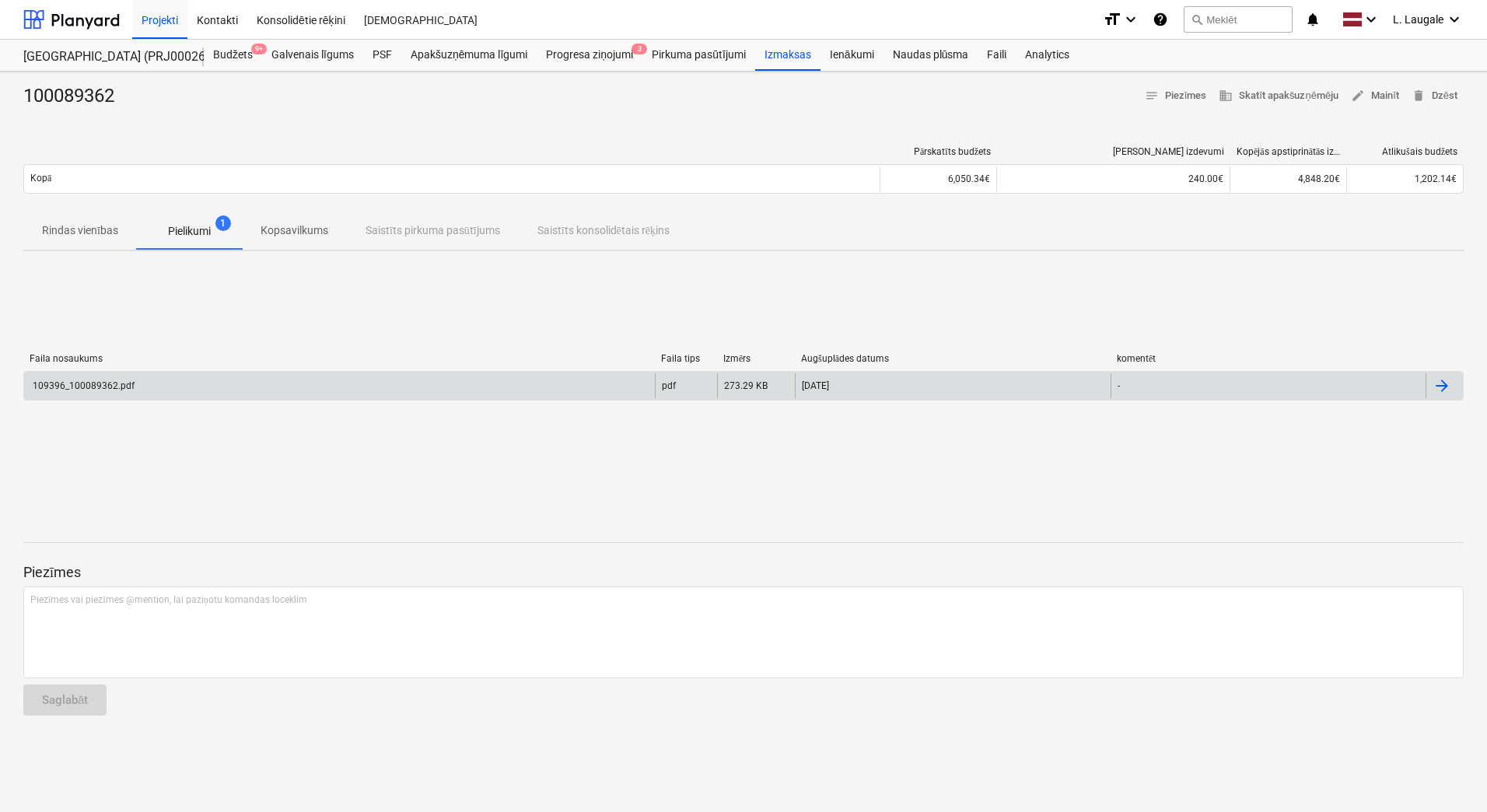
click at [230, 396] on div "109396_100089362.pdf" at bounding box center [339, 385] width 630 height 25
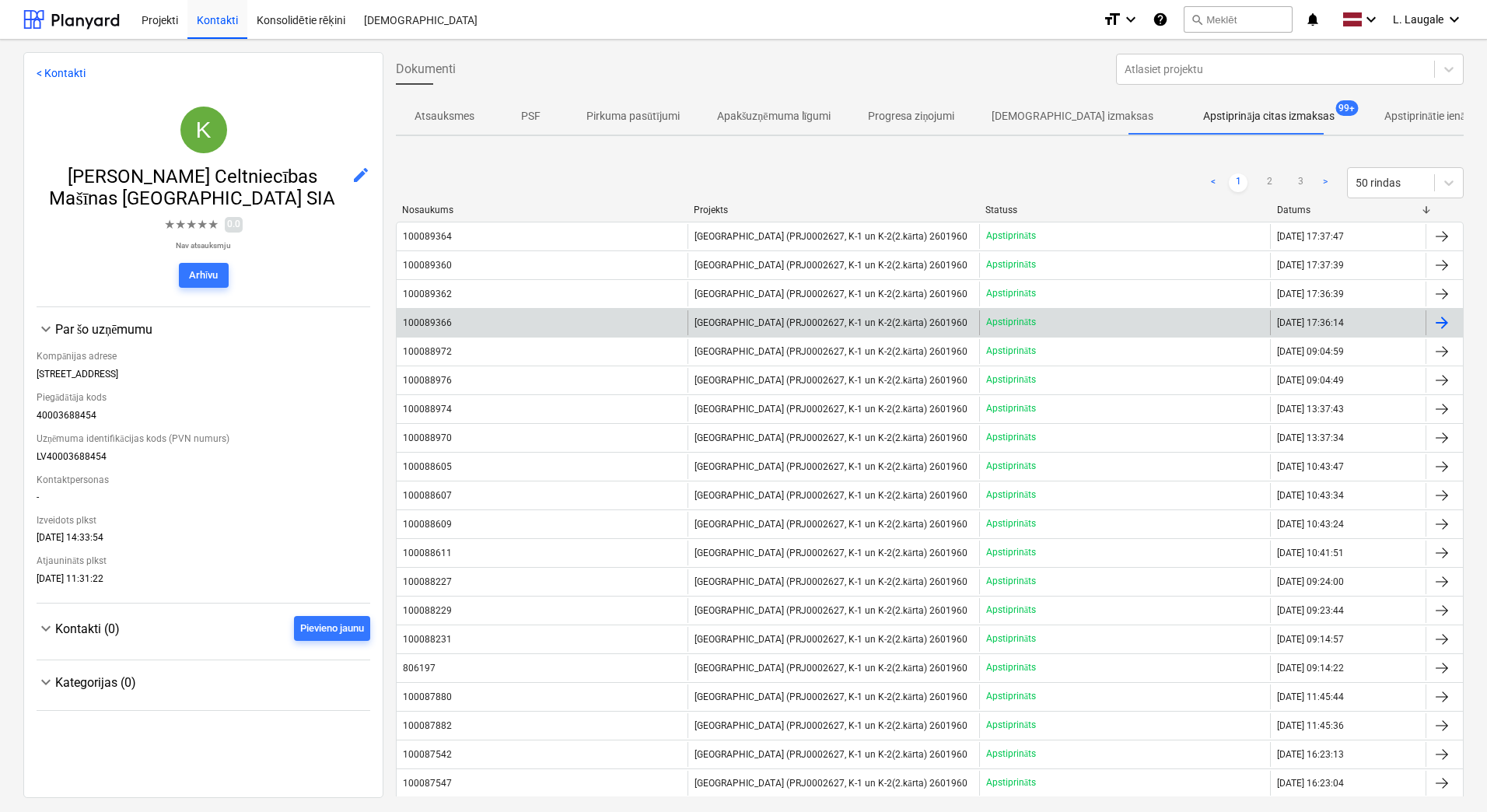
click at [574, 333] on div "100089366" at bounding box center [542, 323] width 290 height 25
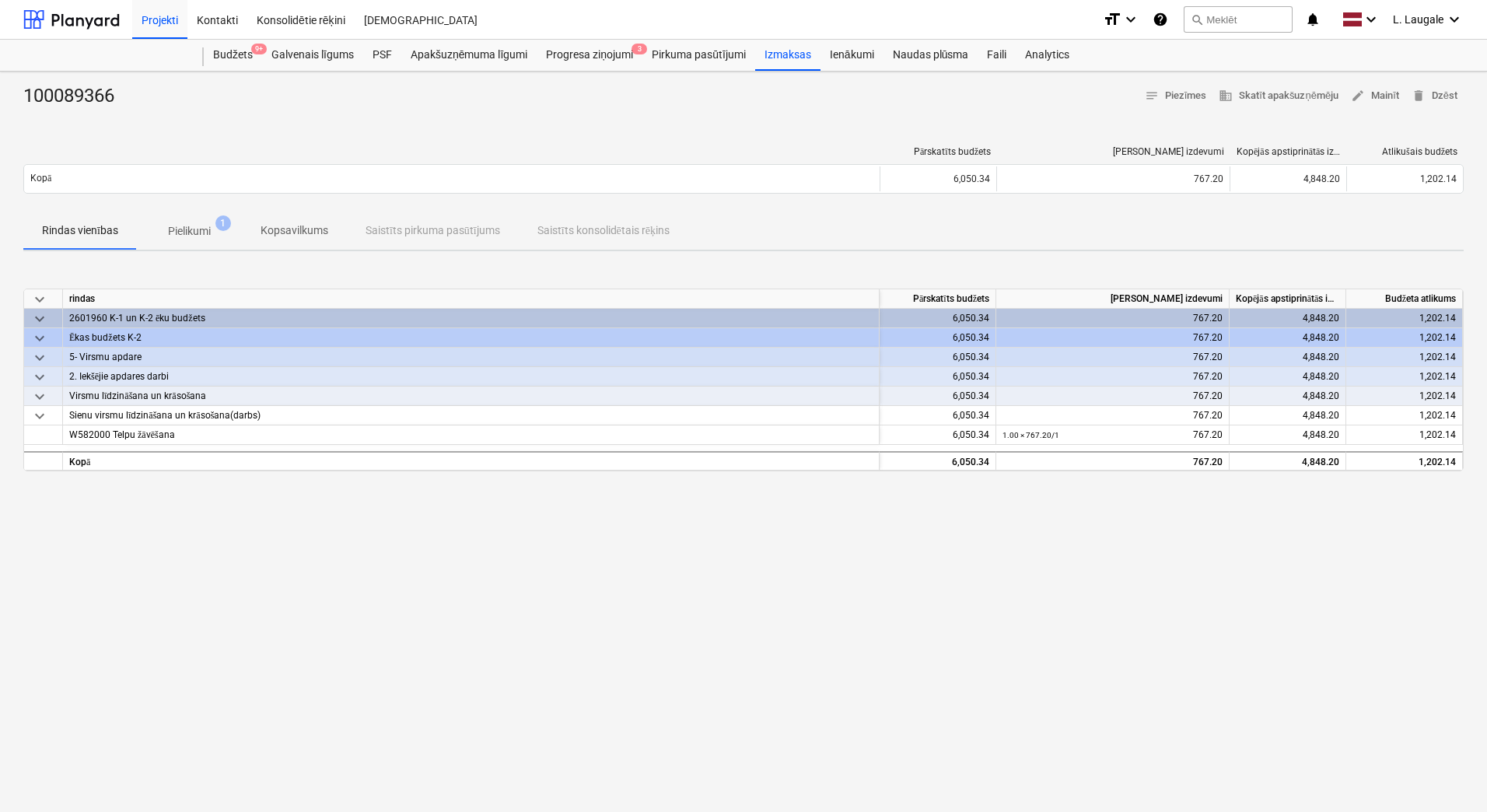
click at [193, 230] on p "Pielikumi" at bounding box center [189, 231] width 43 height 17
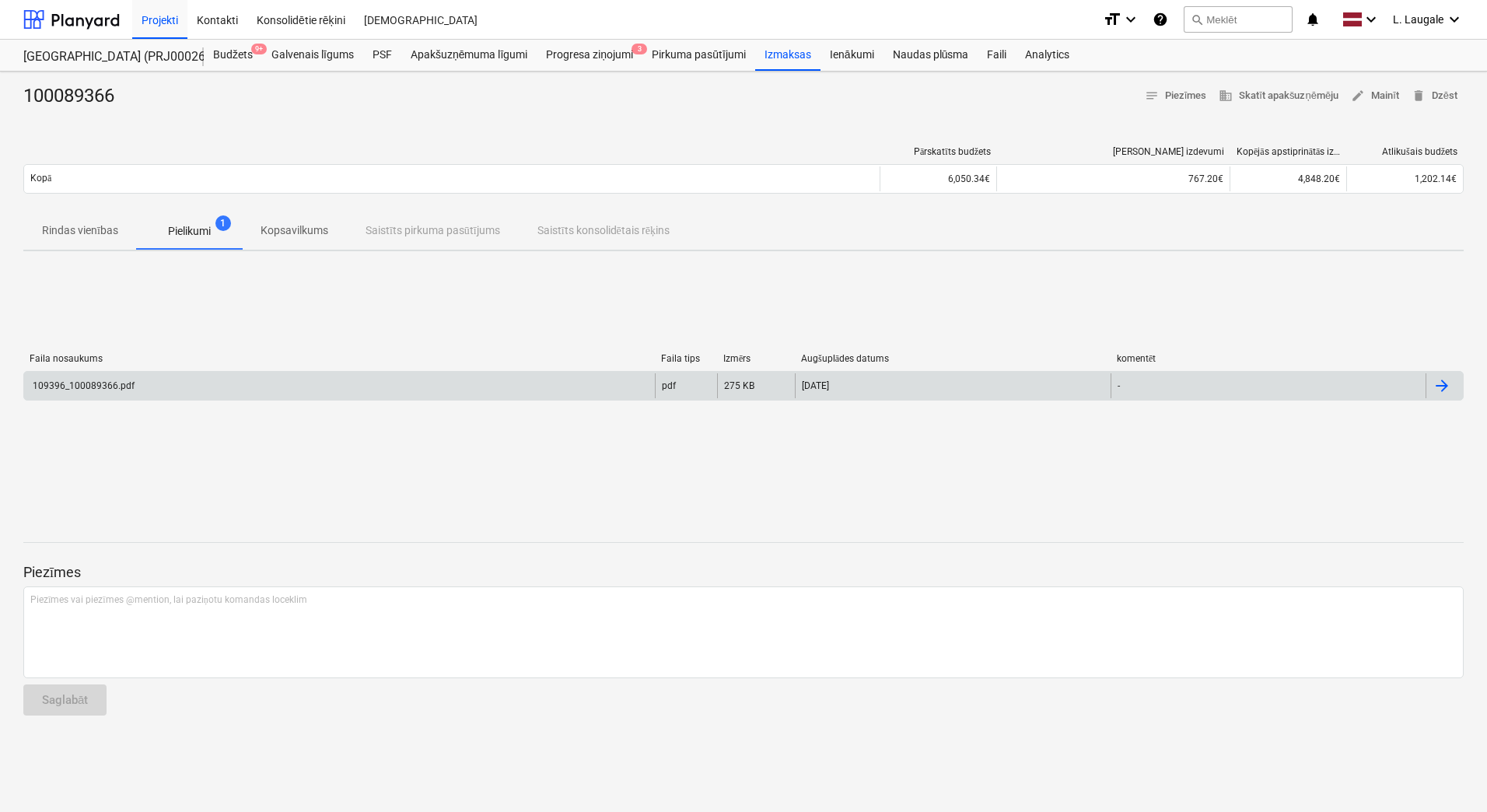
click at [227, 389] on div "109396_100089366.pdf" at bounding box center [339, 385] width 630 height 25
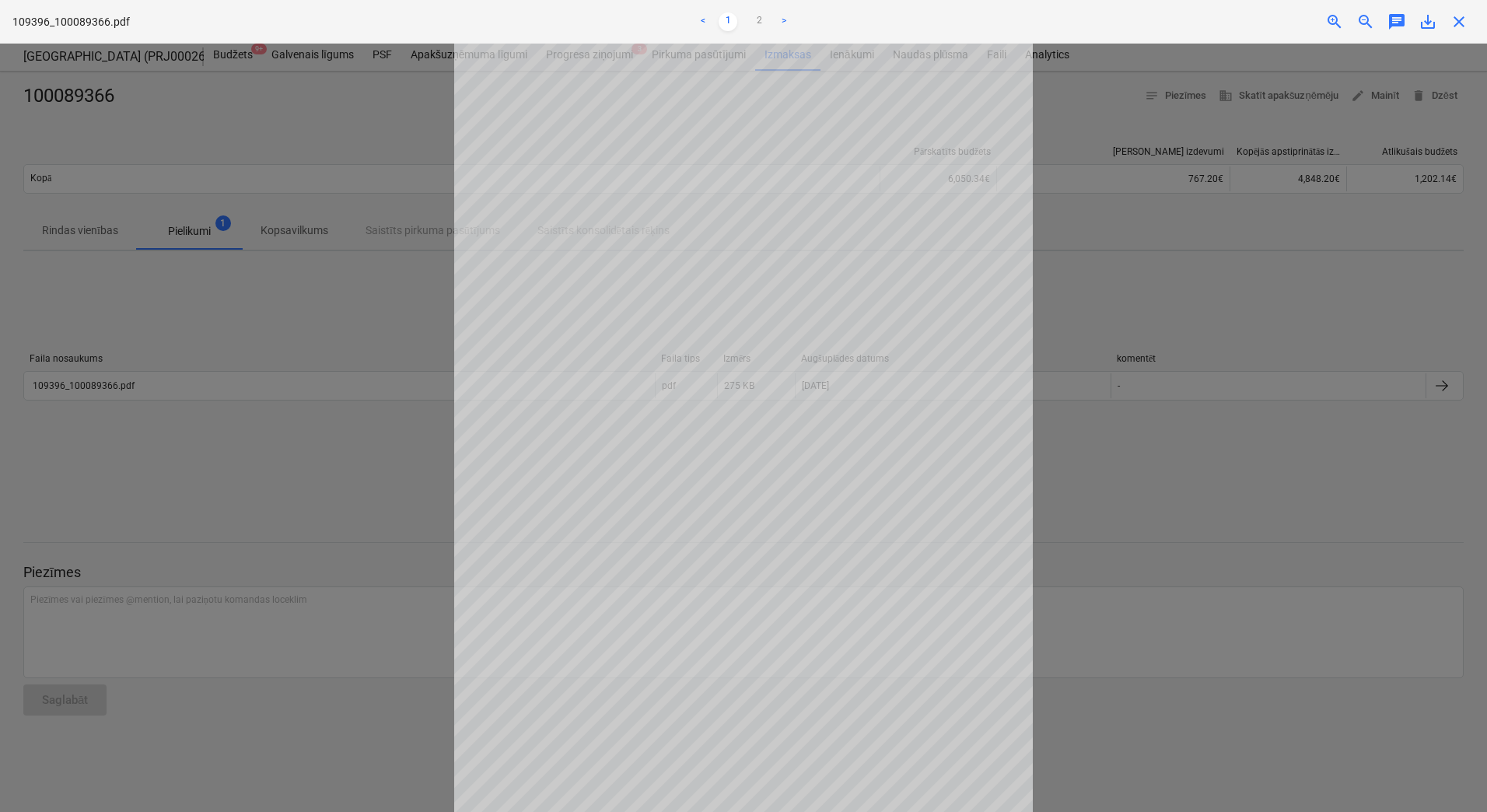
scroll to position [53, 0]
click at [757, 18] on link "2" at bounding box center [758, 21] width 18 height 18
click at [1457, 23] on span "close" at bounding box center [1458, 21] width 18 height 18
